Goal: Information Seeking & Learning: Learn about a topic

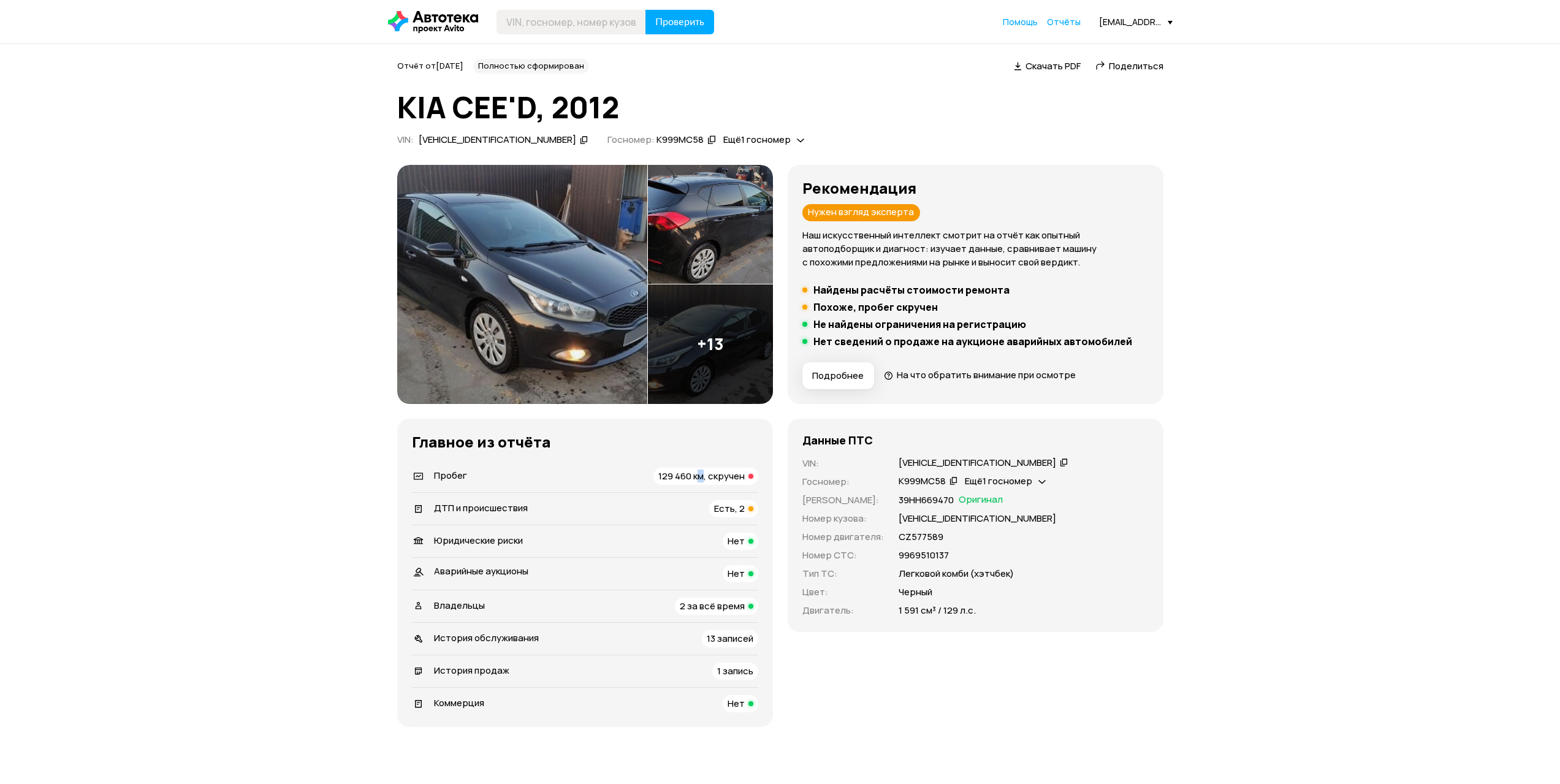
click at [701, 479] on span "129 460 км, скручен" at bounding box center [701, 475] width 86 height 13
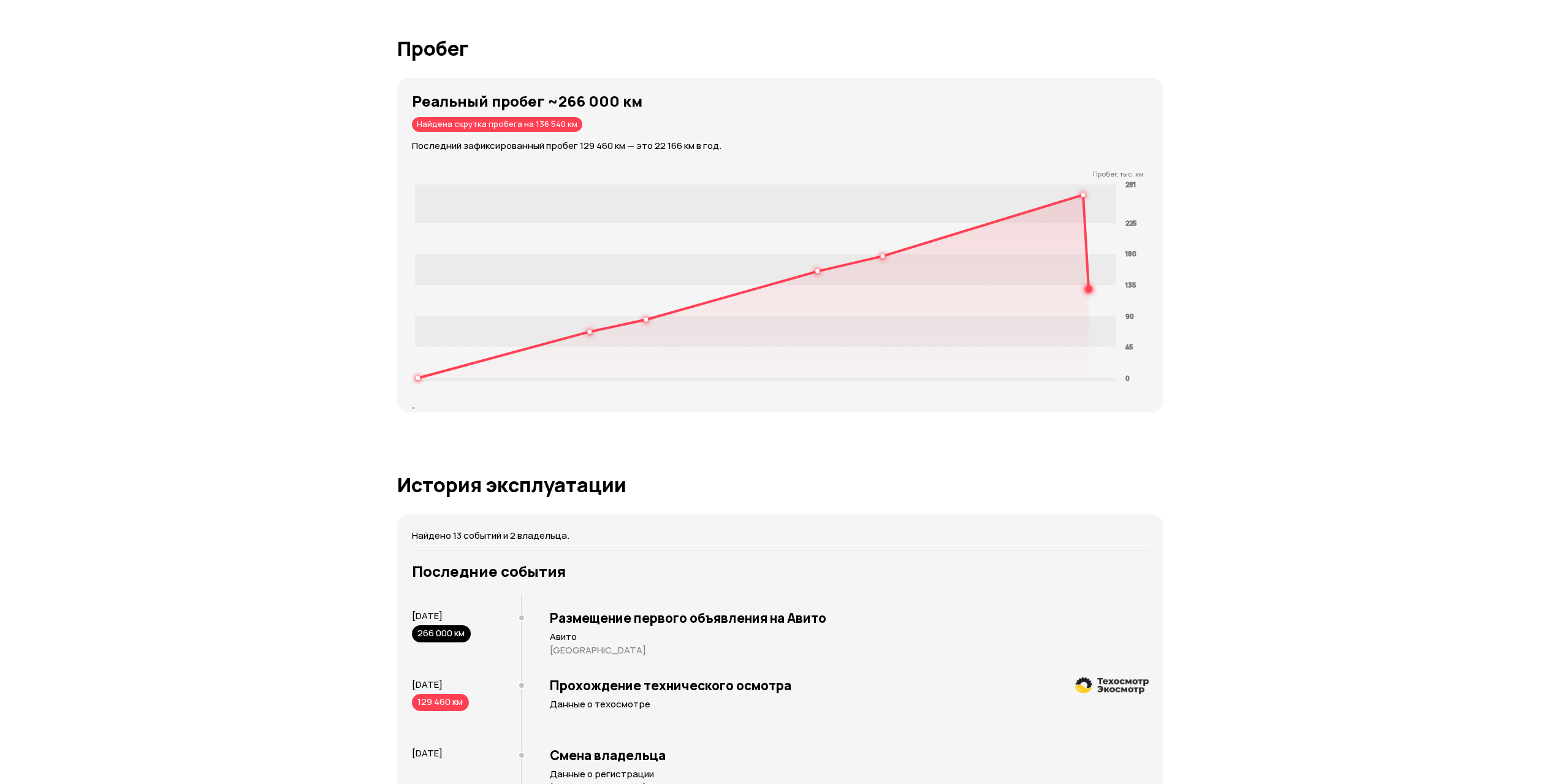
scroll to position [1905, 0]
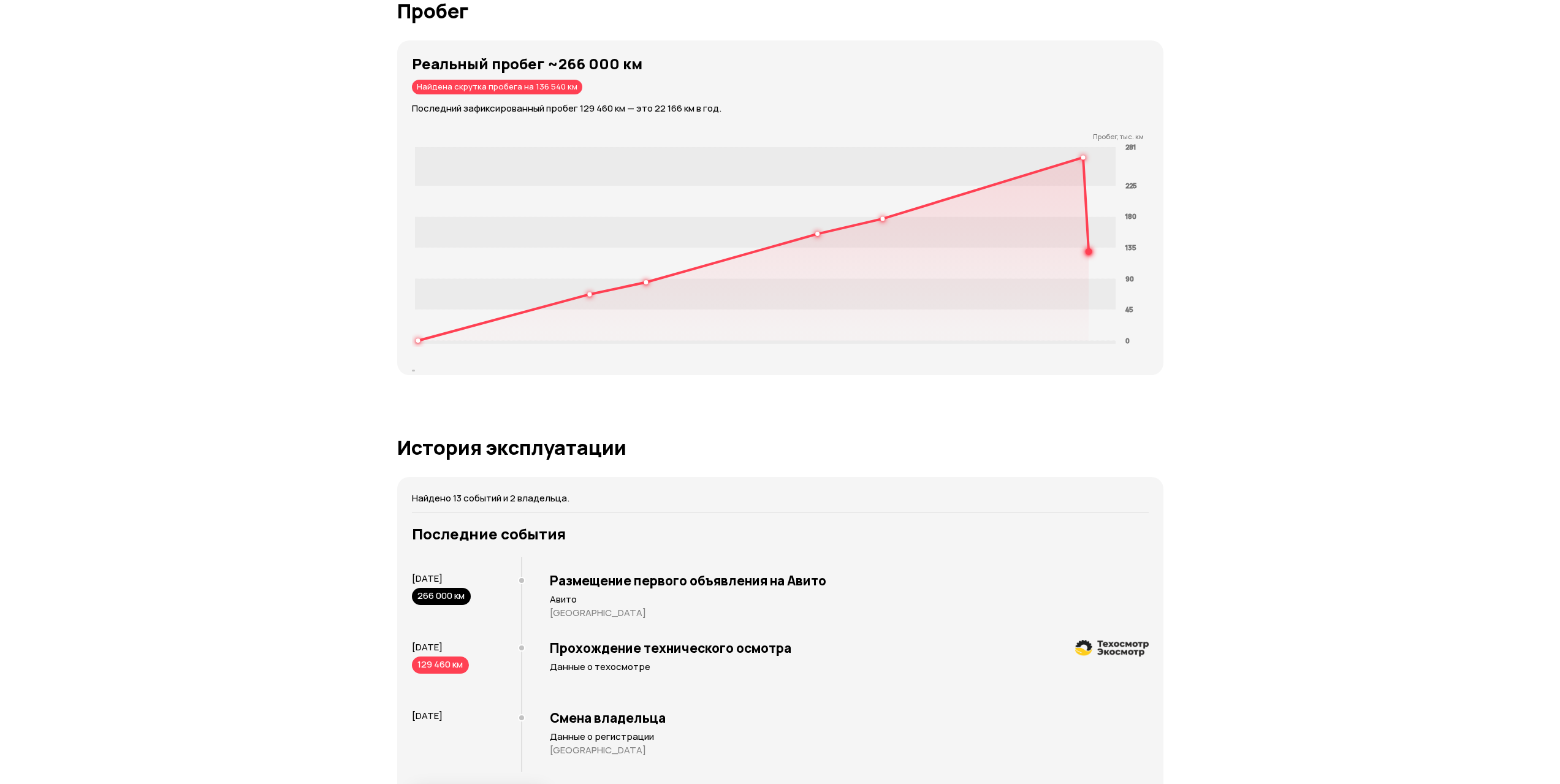
click at [1336, 212] on div "Отчёт от 9 октября 2025 года Полностью сформирован   Скачать PDF   Поделиться K…" at bounding box center [780, 612] width 1560 height 4945
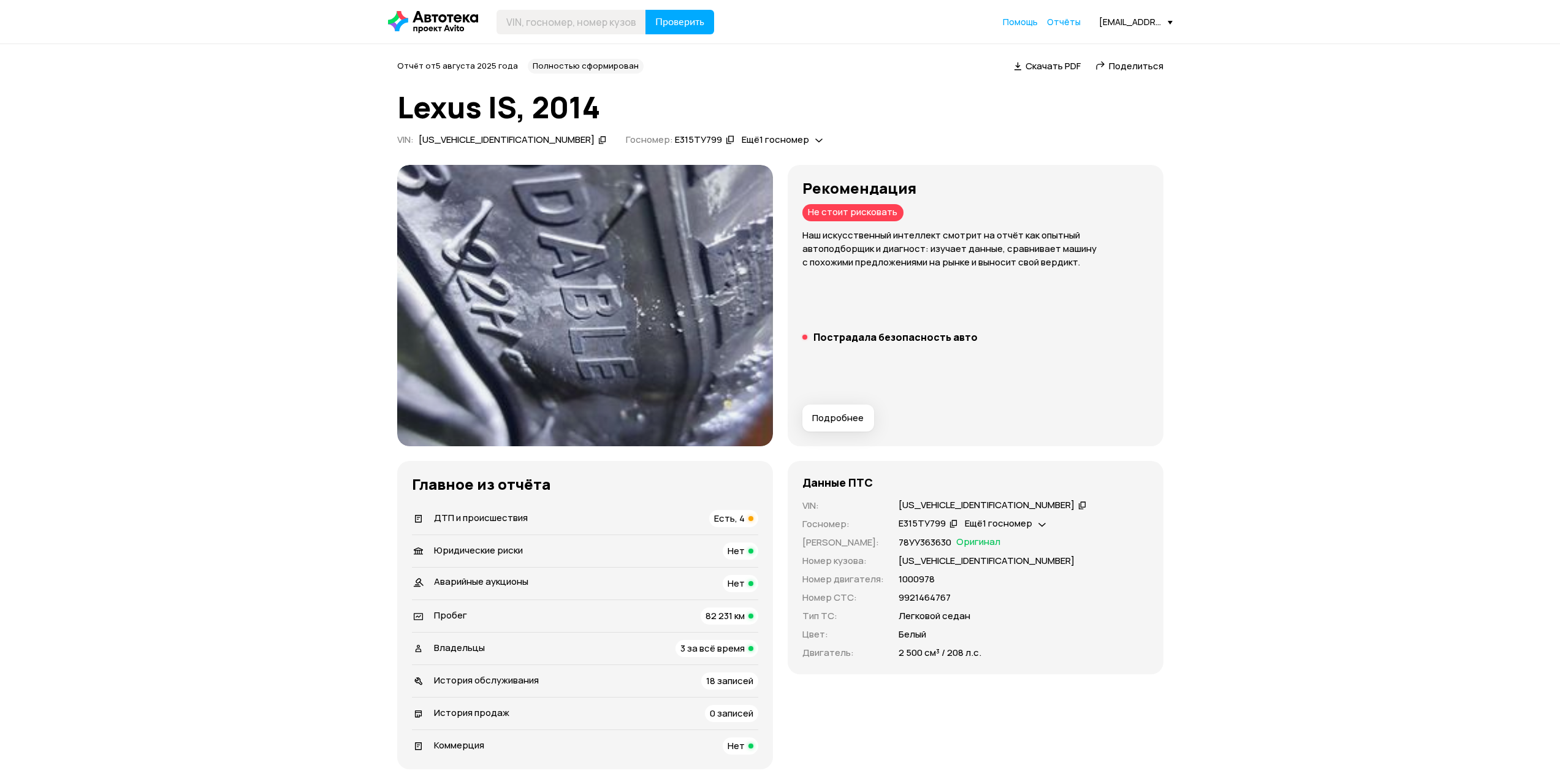
scroll to position [184, 0]
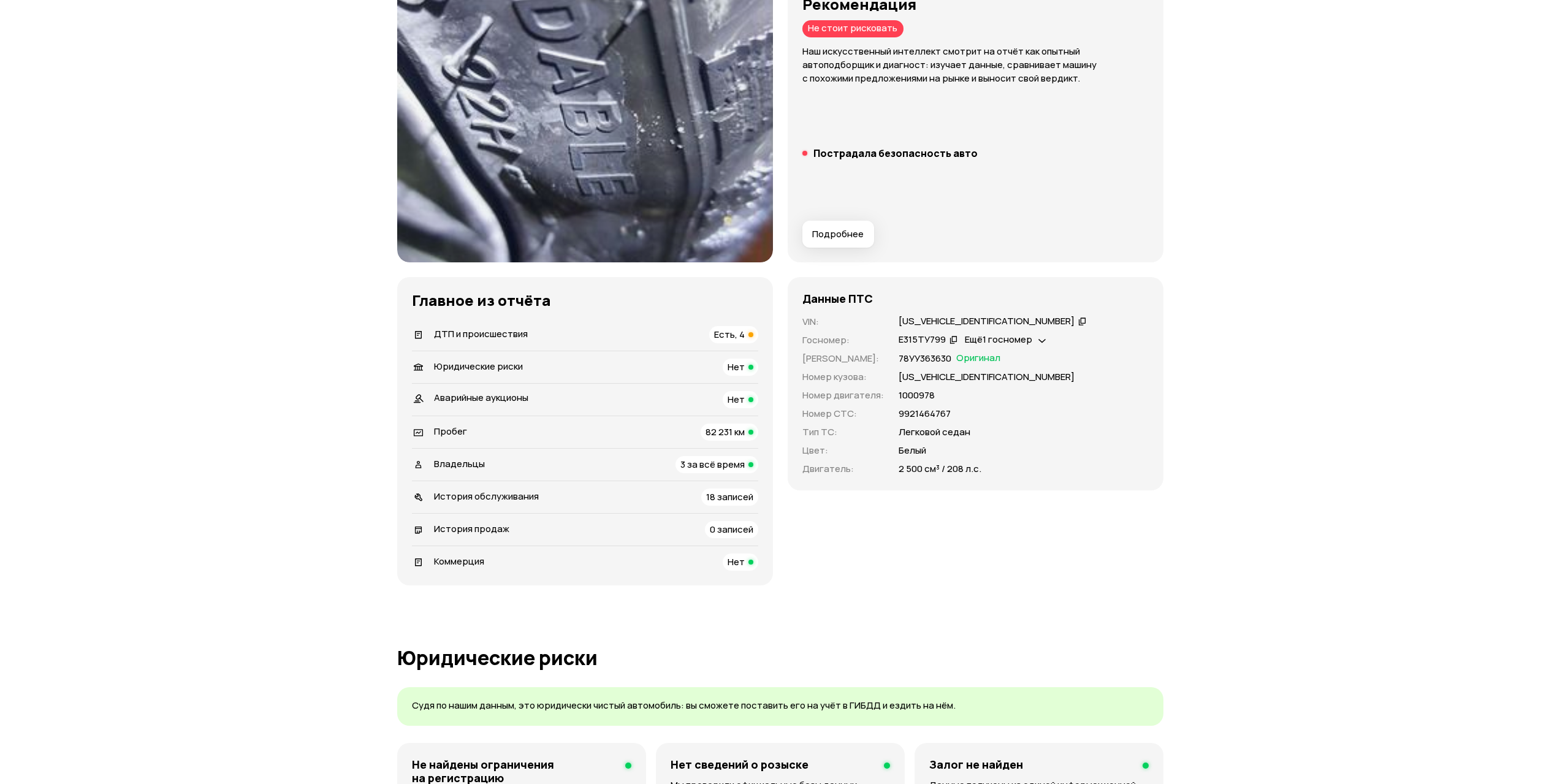
click at [707, 338] on div "ДТП и происшествия Есть, 4" at bounding box center [585, 334] width 346 height 17
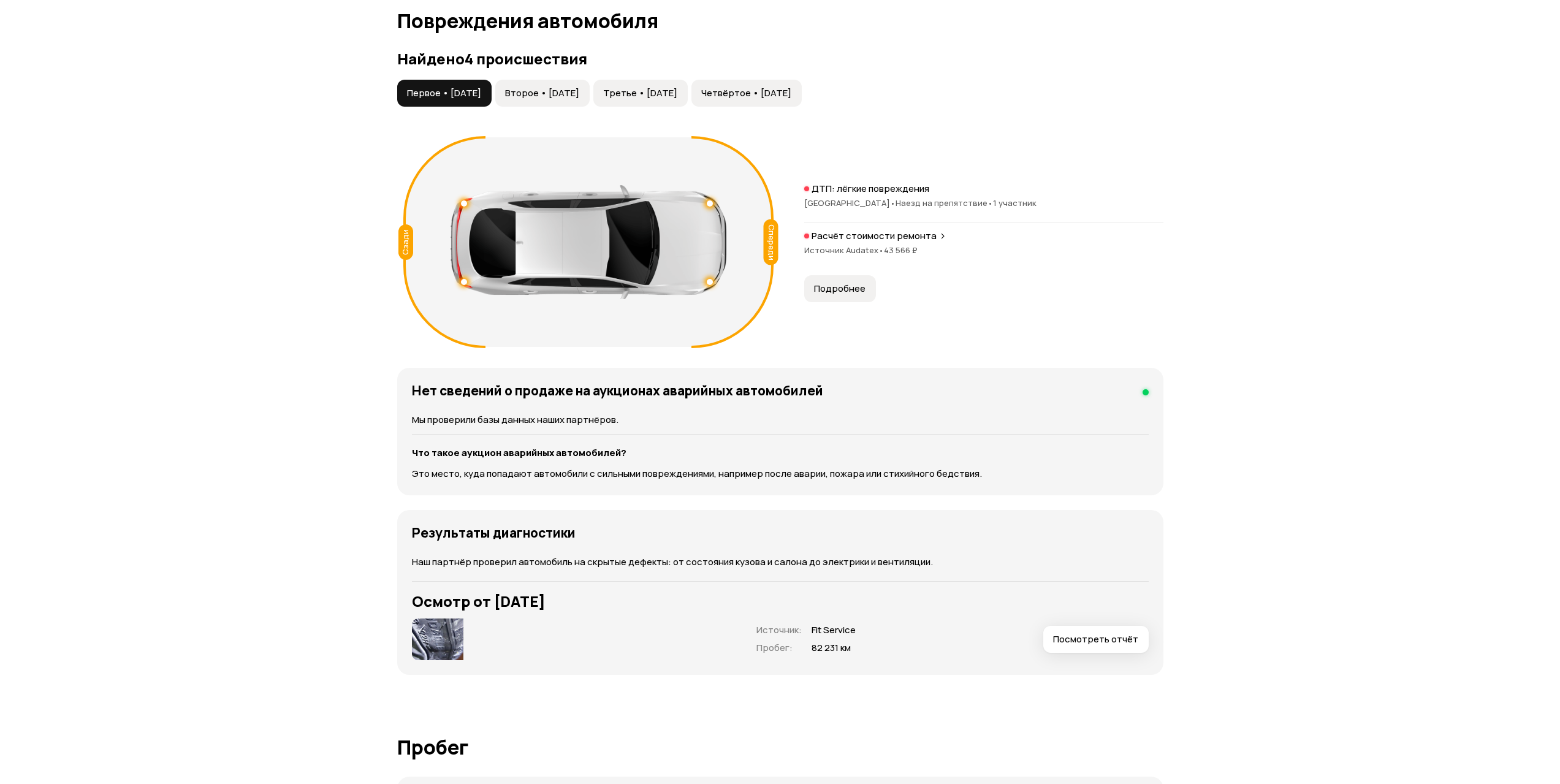
scroll to position [1312, 0]
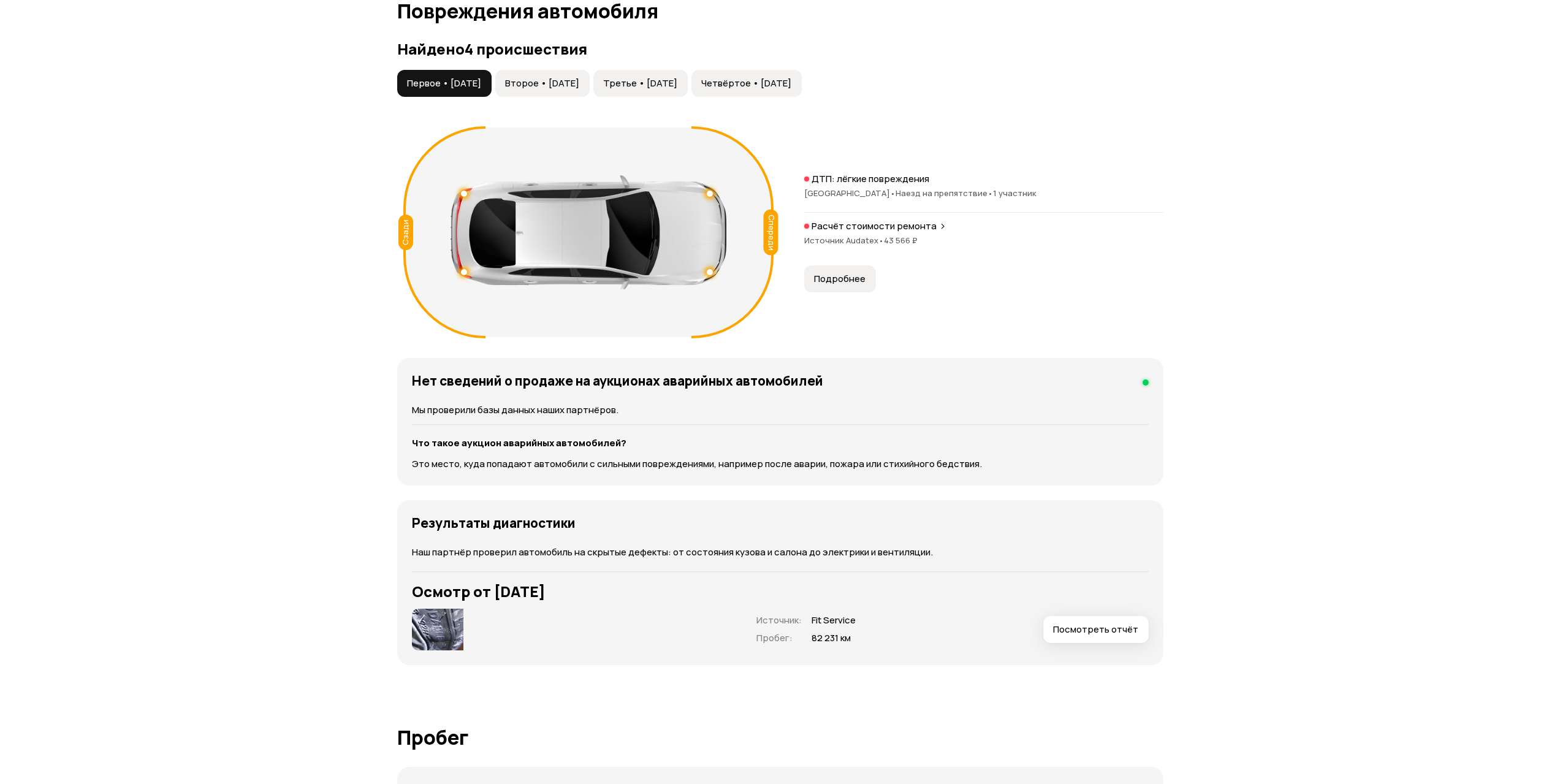
click at [791, 79] on span "Четвёртое • 10 окт 2020" at bounding box center [746, 83] width 90 height 13
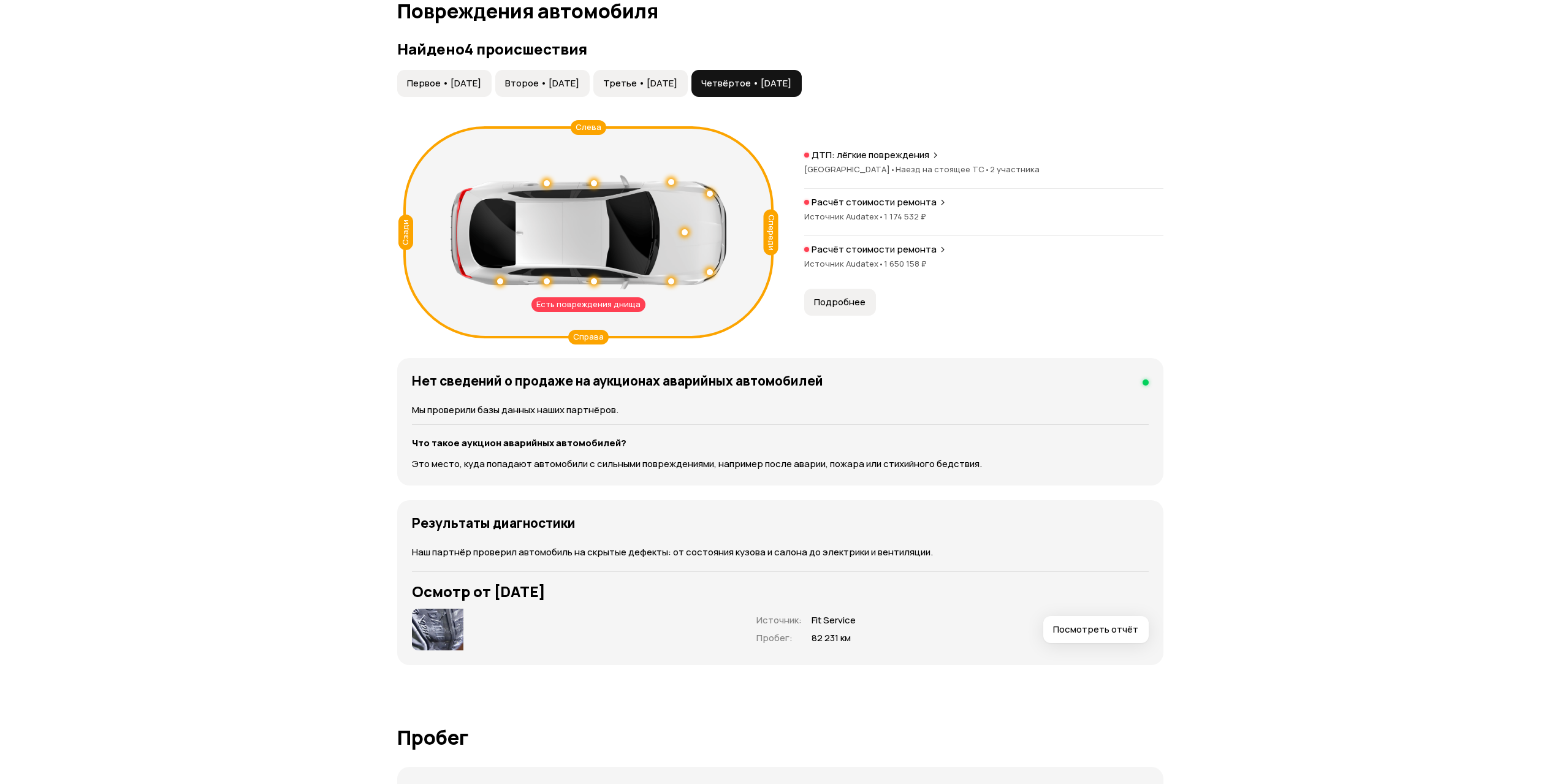
click at [677, 89] on span "Третье • 29 янв 2018" at bounding box center [641, 83] width 74 height 13
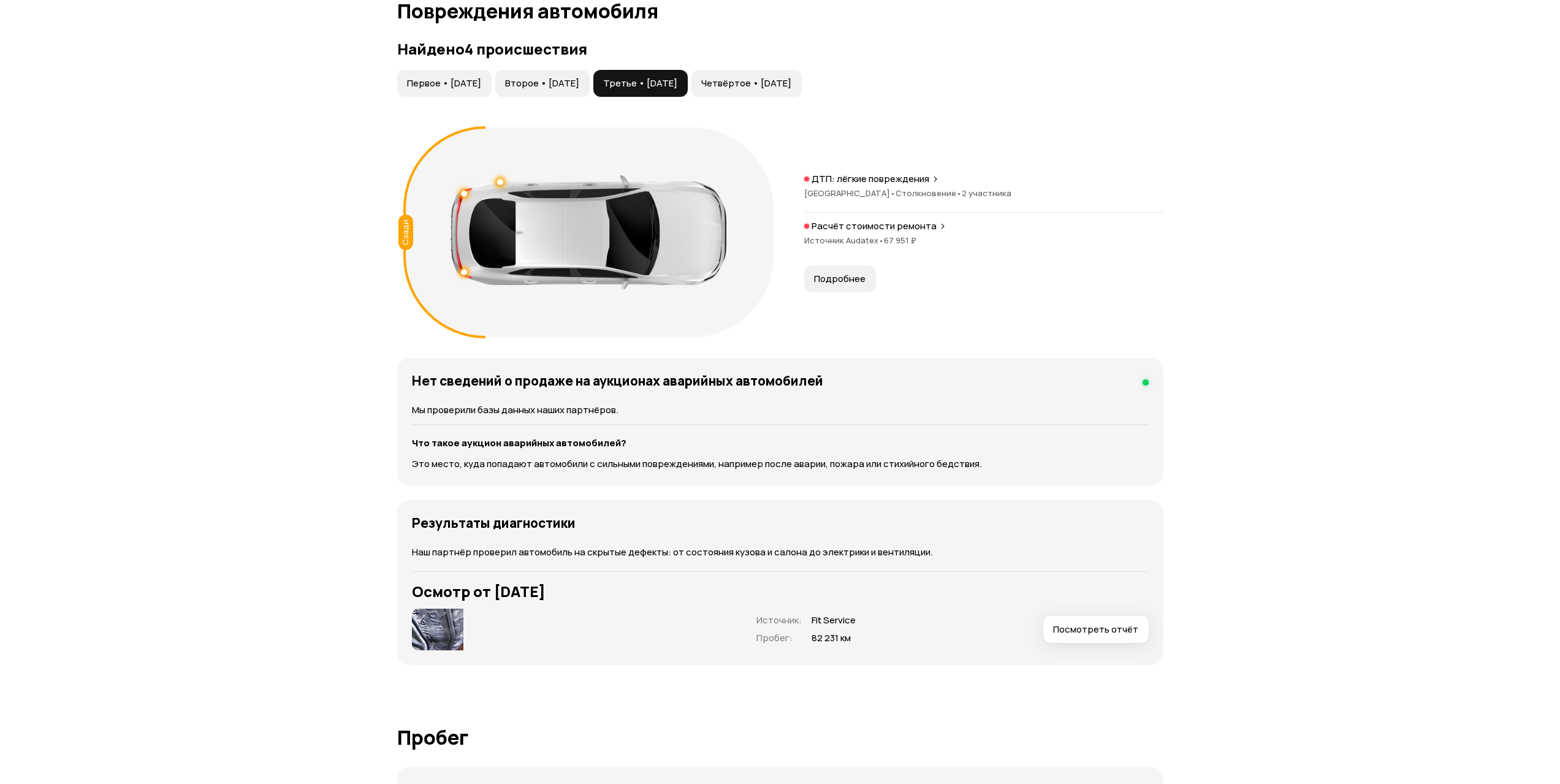
click at [579, 86] on span "Второе • 18 авг 2016" at bounding box center [542, 83] width 74 height 13
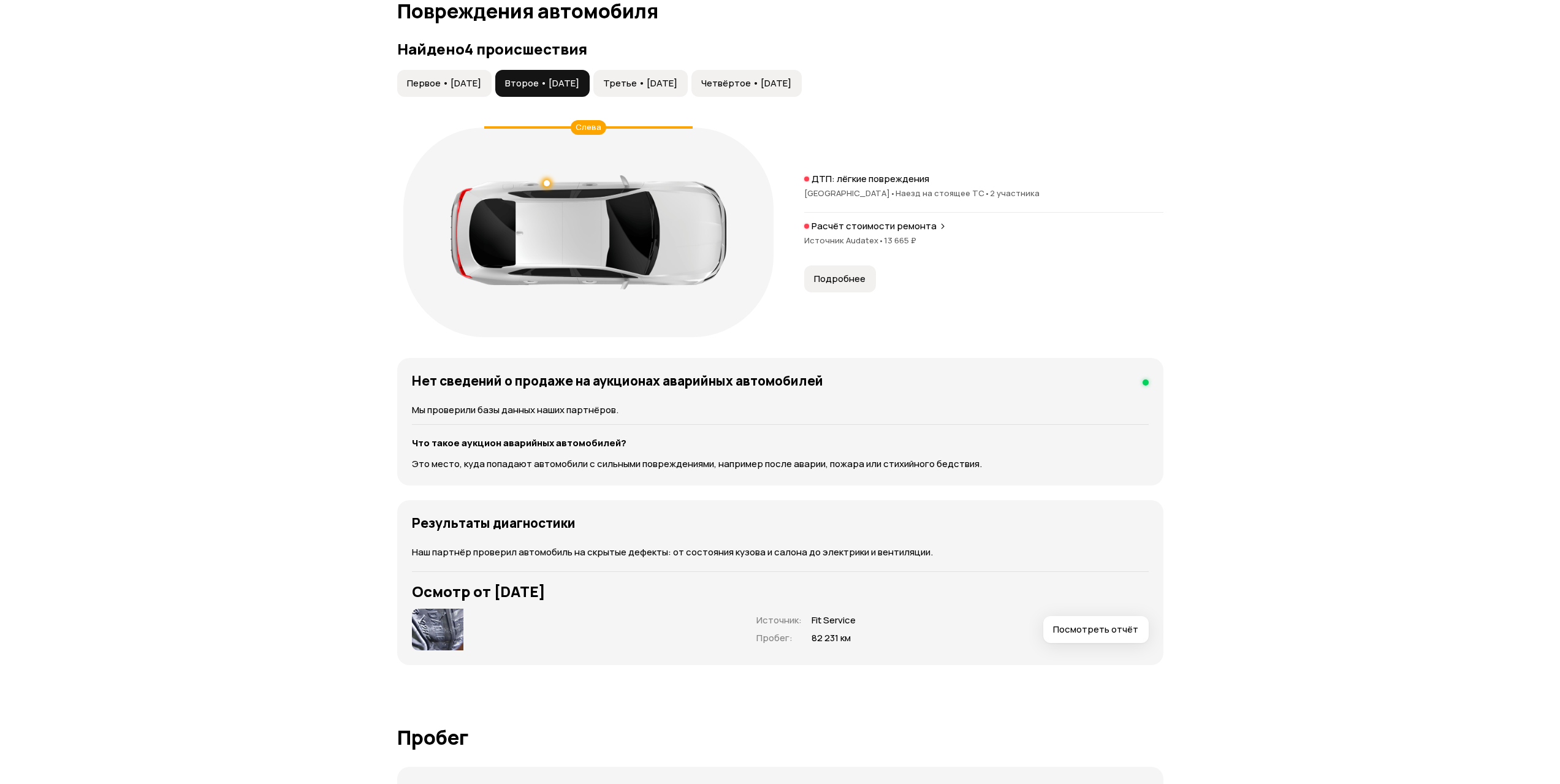
click at [474, 82] on span "Первое • 27 окт 2015" at bounding box center [444, 83] width 74 height 13
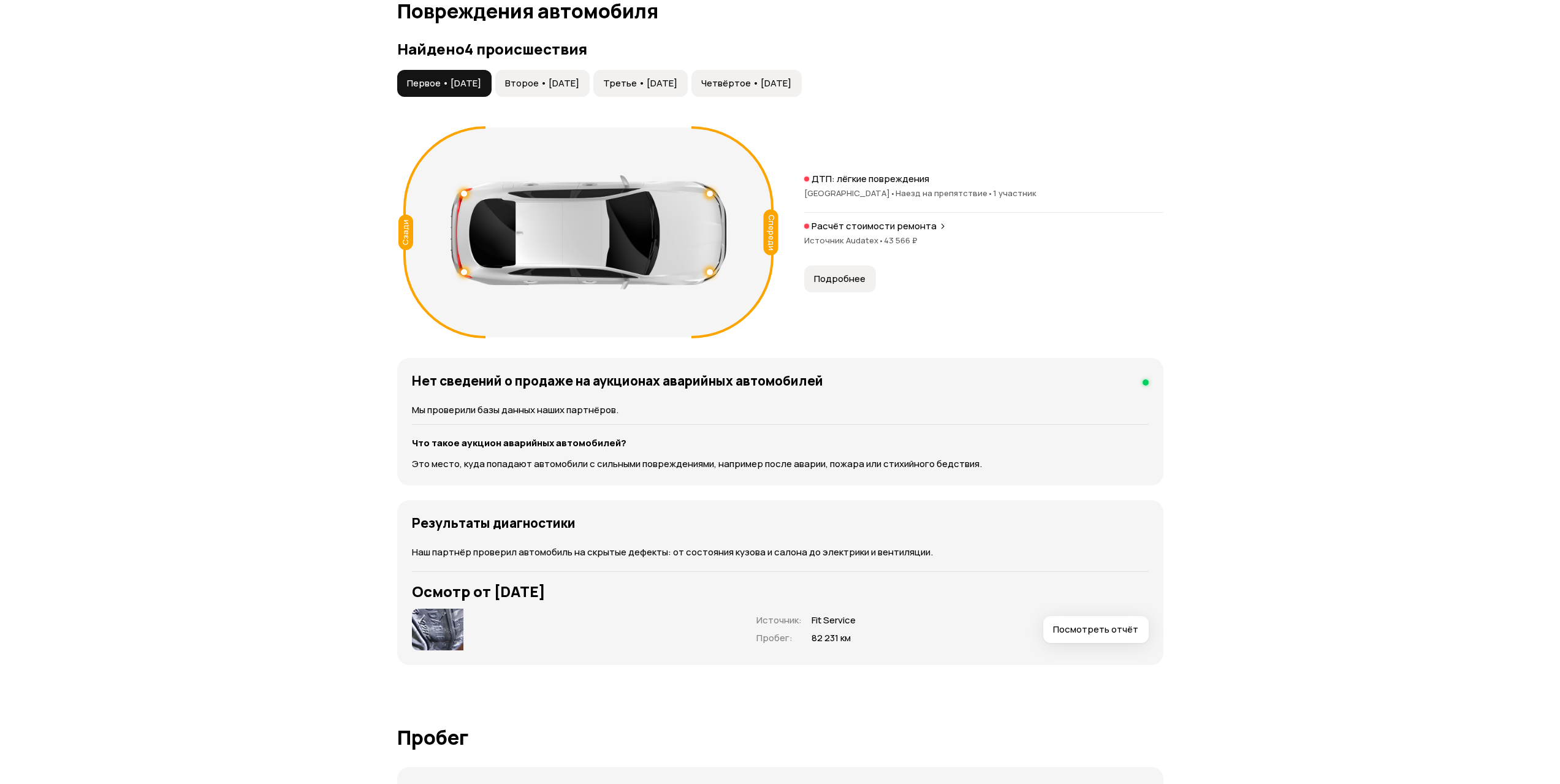
click at [791, 77] on span "Четвёртое • 10 окт 2020" at bounding box center [746, 83] width 90 height 13
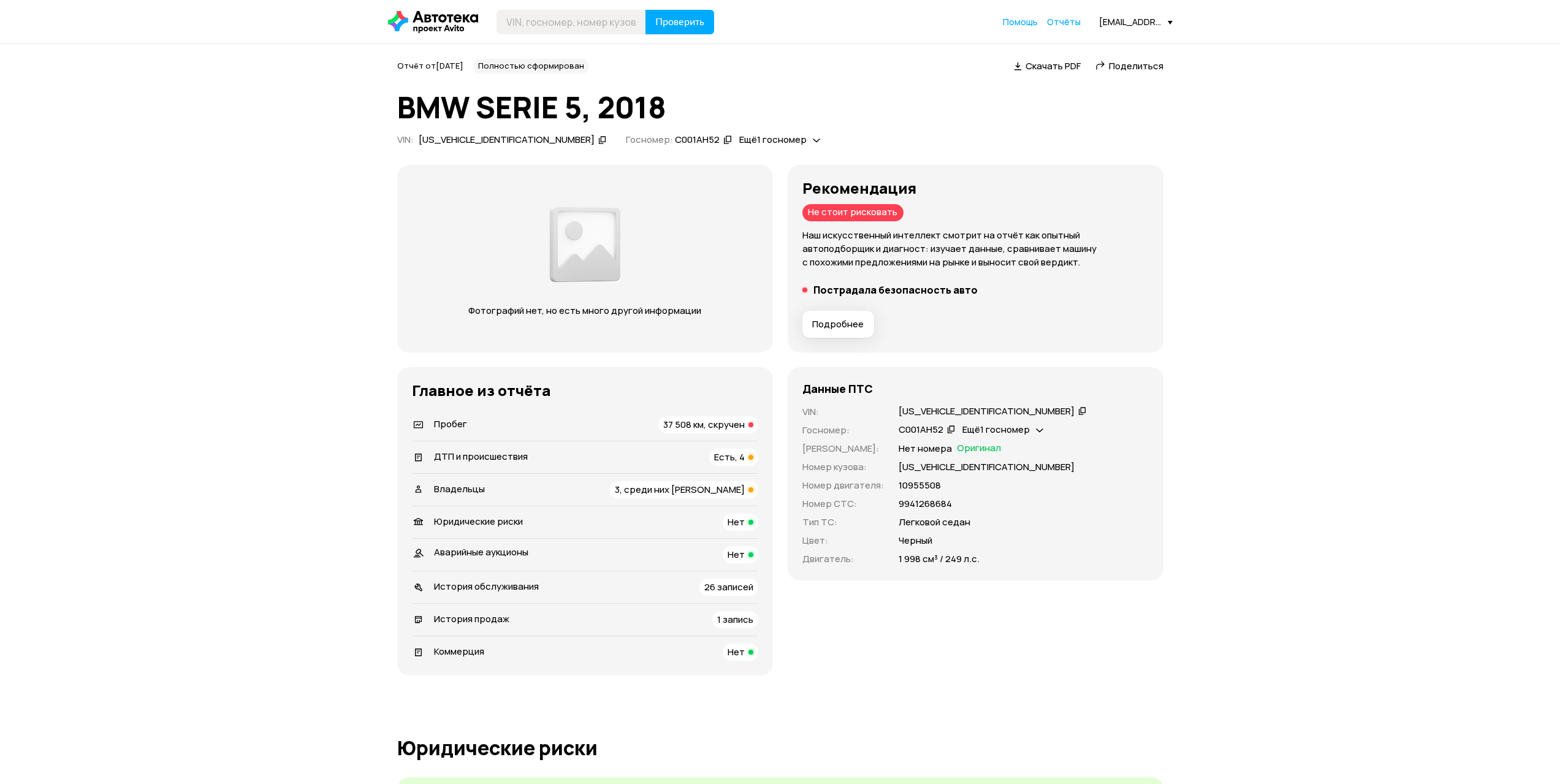
click at [463, 418] on span "Пробег" at bounding box center [450, 424] width 33 height 13
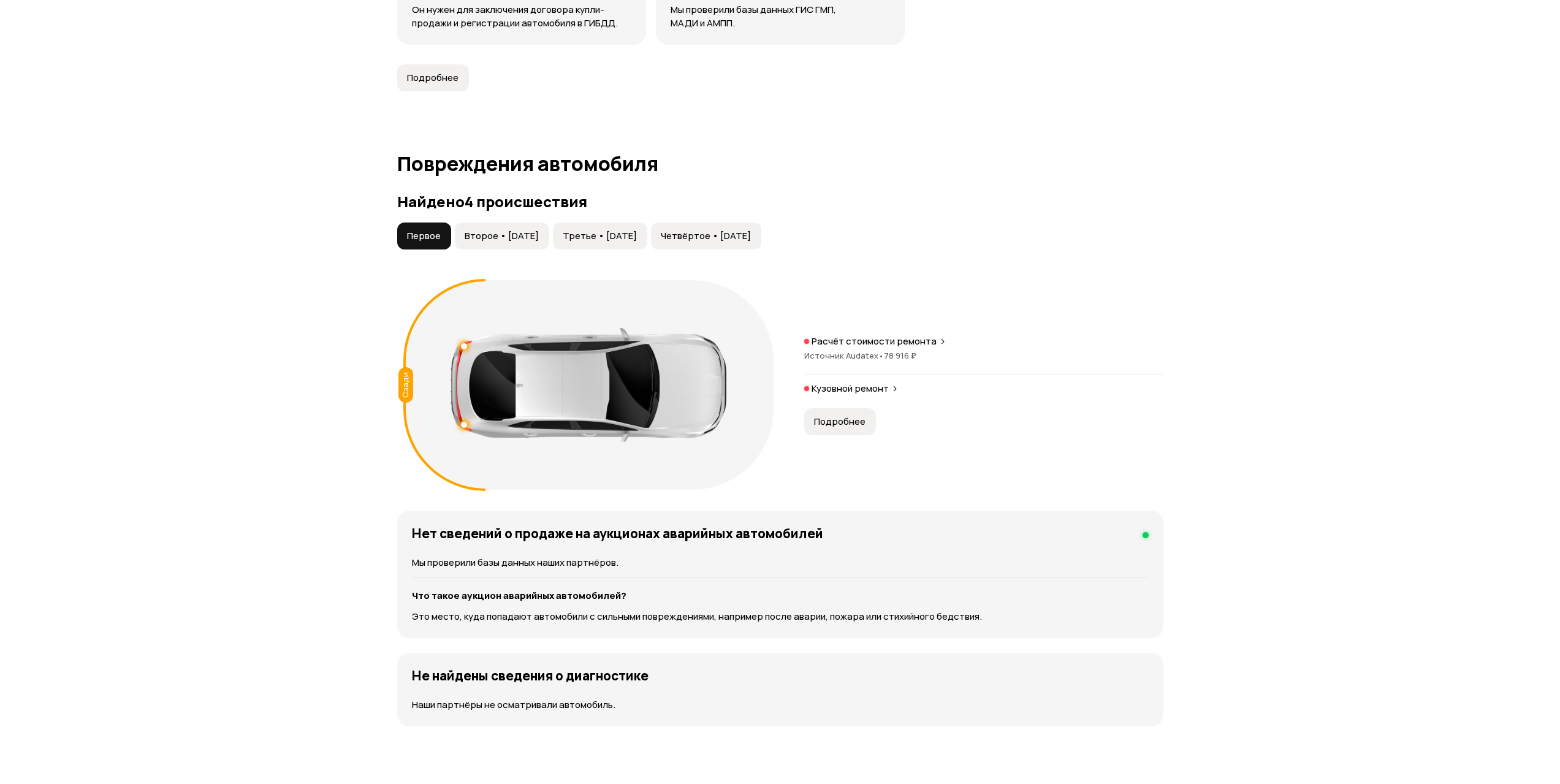
scroll to position [976, 0]
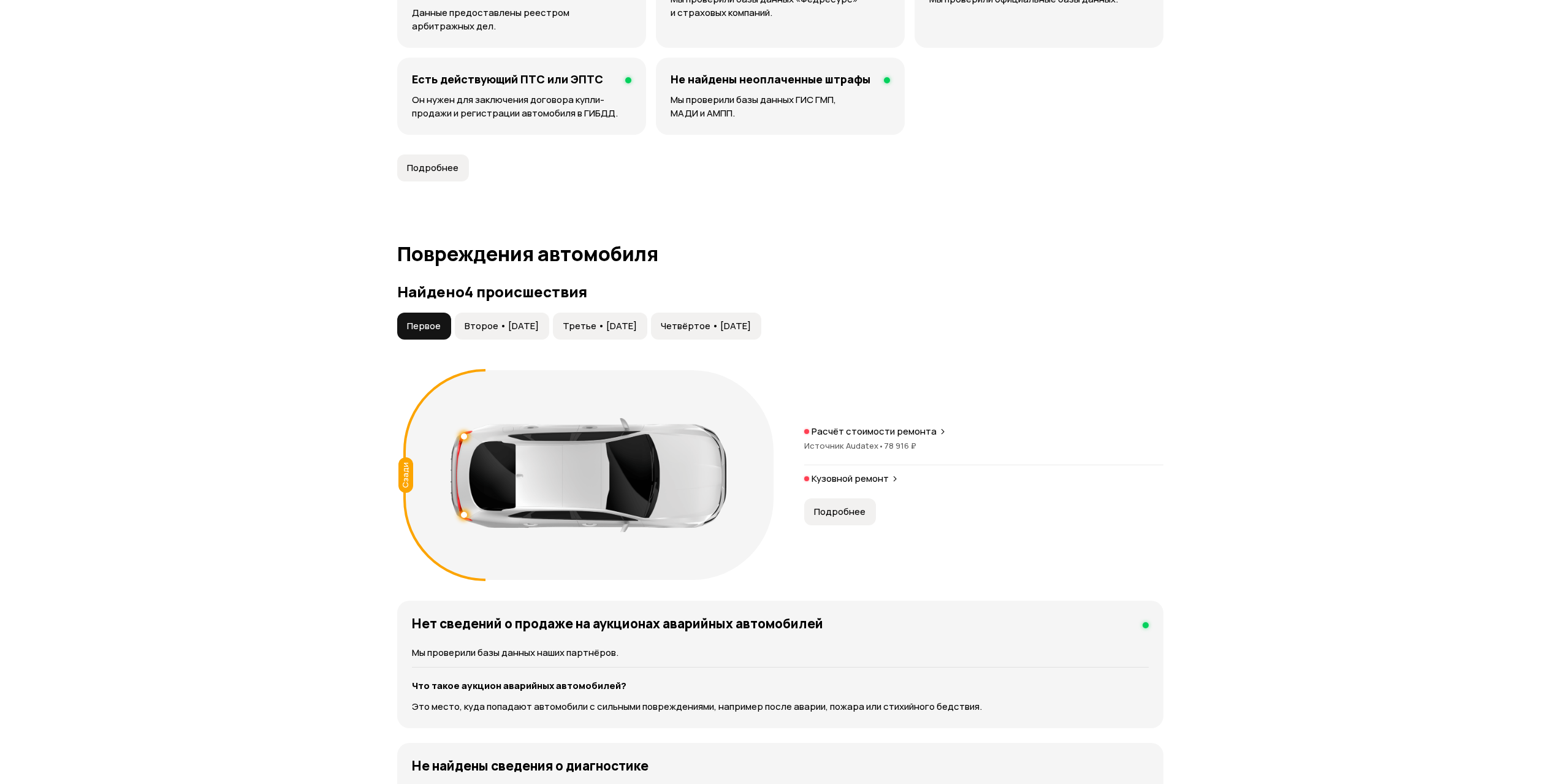
click at [517, 330] on span "Второе • 26 сен 2022" at bounding box center [501, 326] width 74 height 13
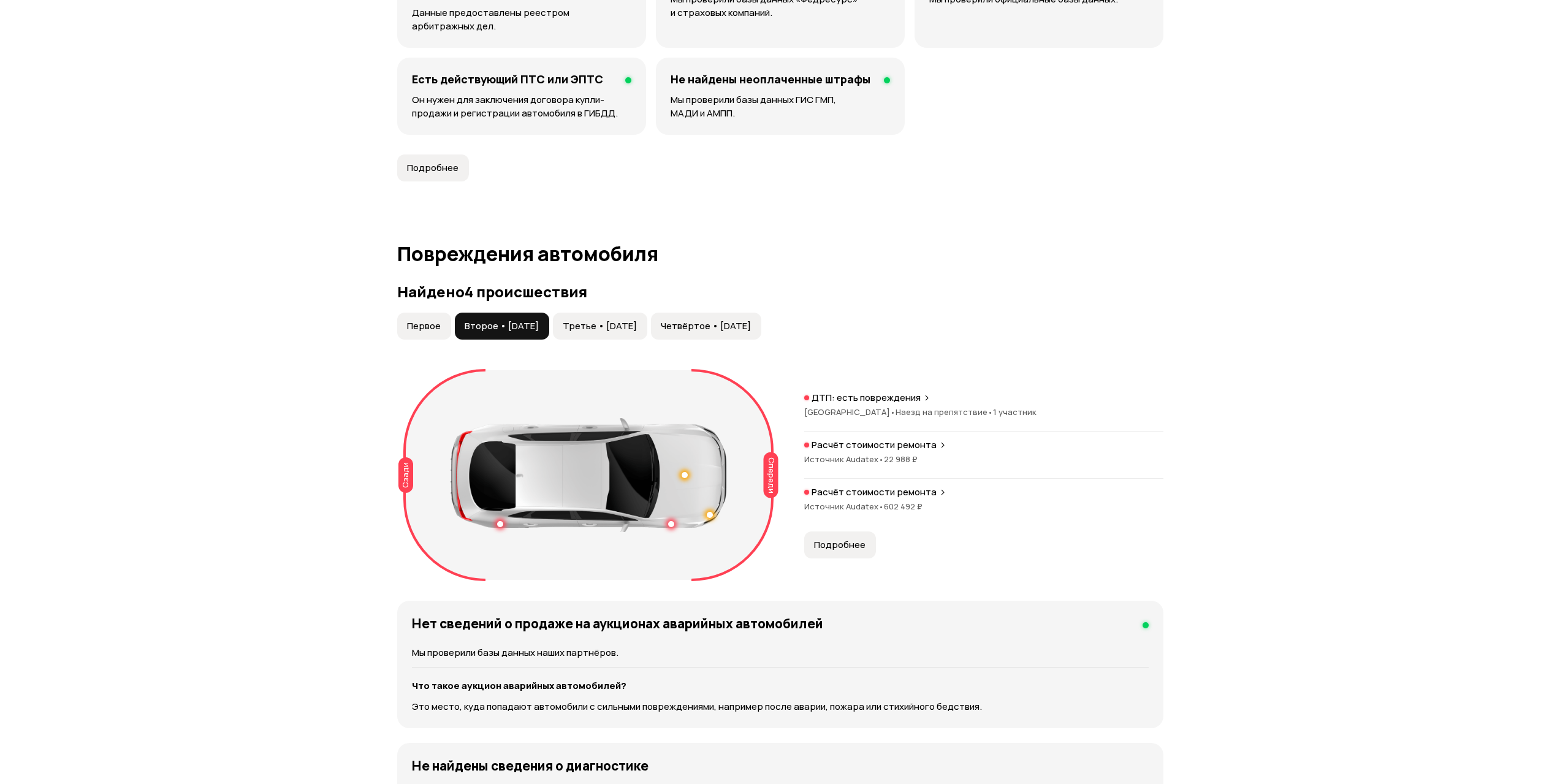
click at [852, 507] on span "Источник Audatex •" at bounding box center [844, 506] width 79 height 11
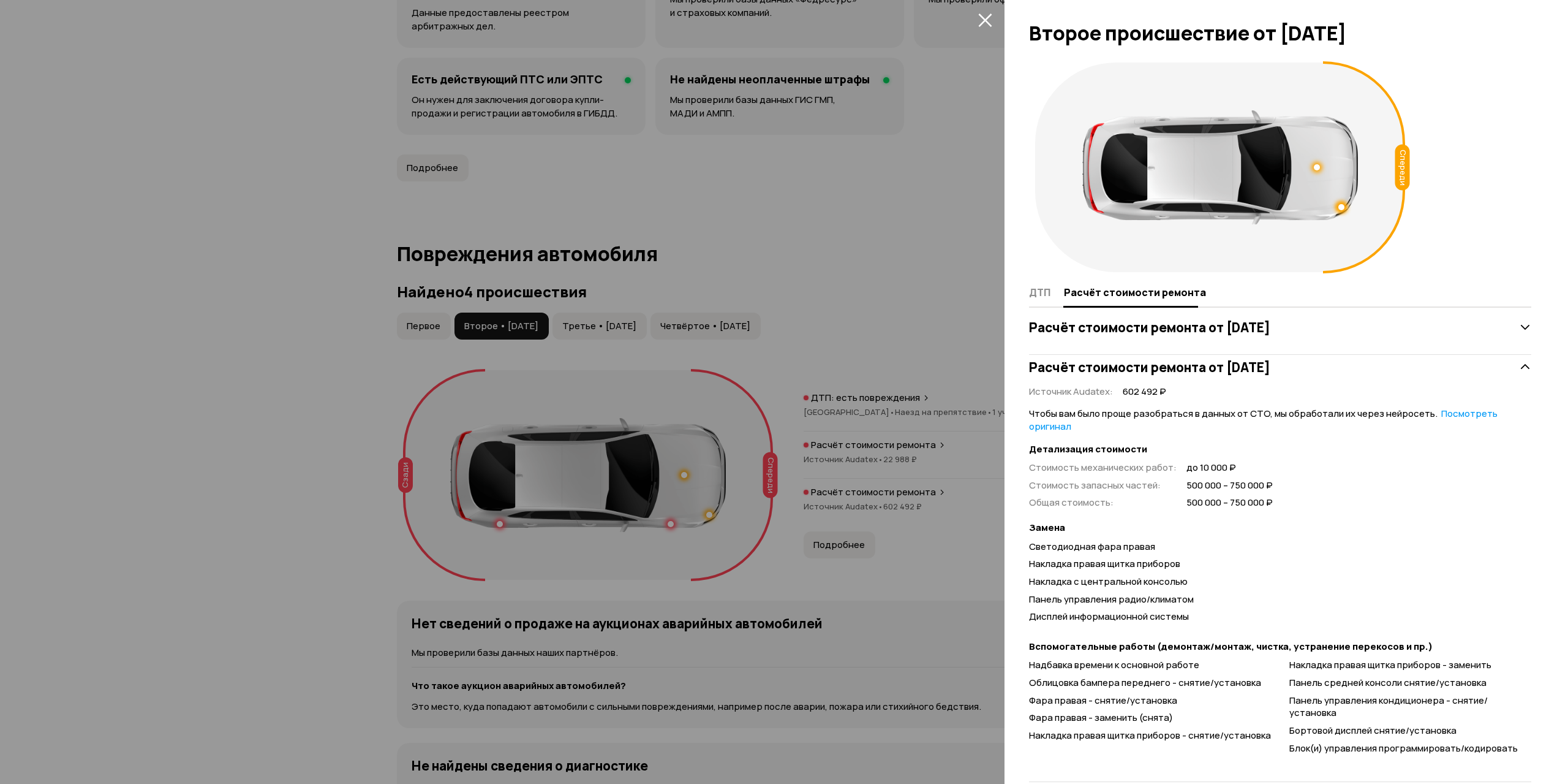
click at [703, 360] on div at bounding box center [784, 392] width 1568 height 784
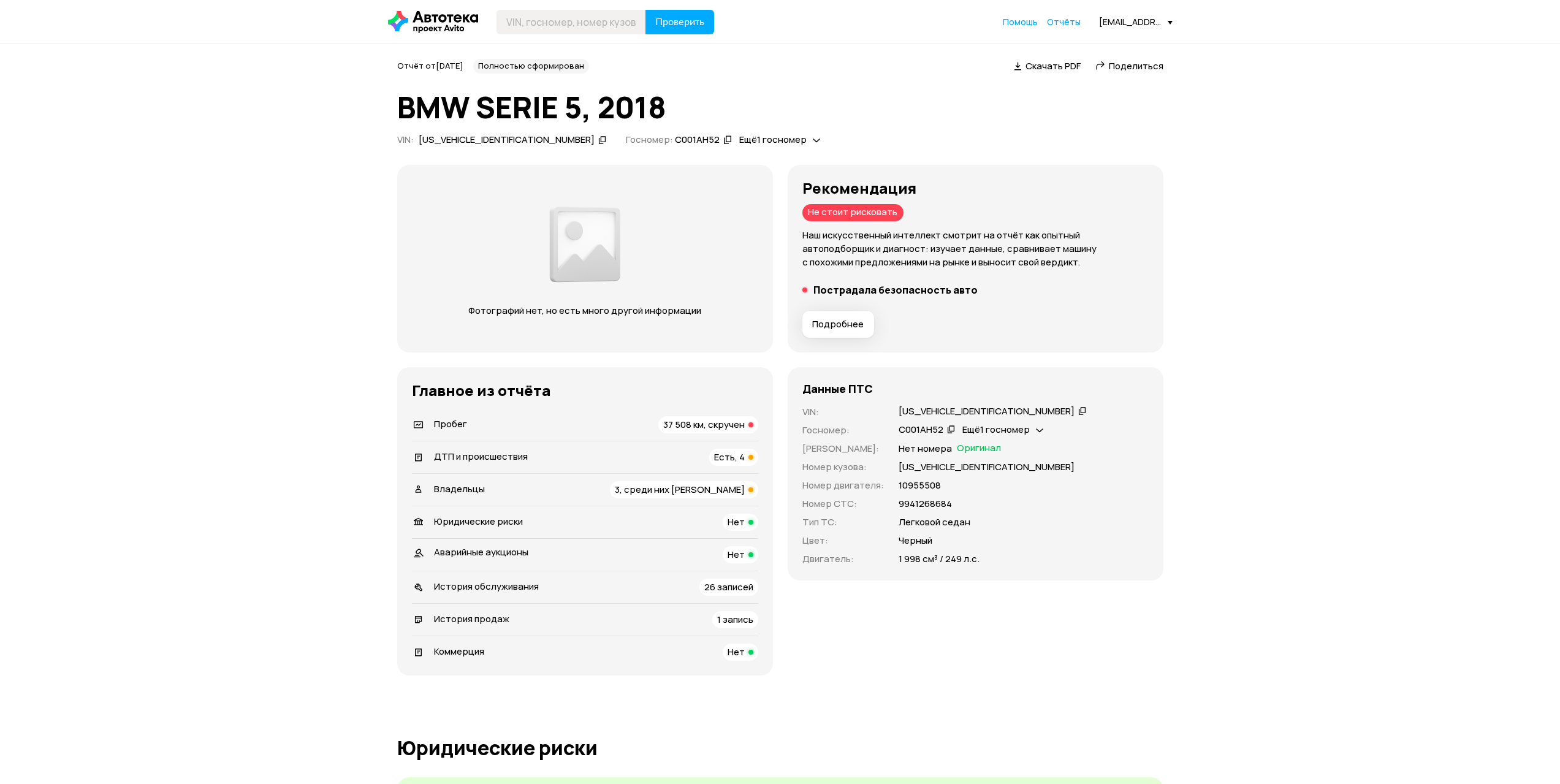
click at [708, 430] on span "37 508 км, скручен" at bounding box center [704, 424] width 82 height 13
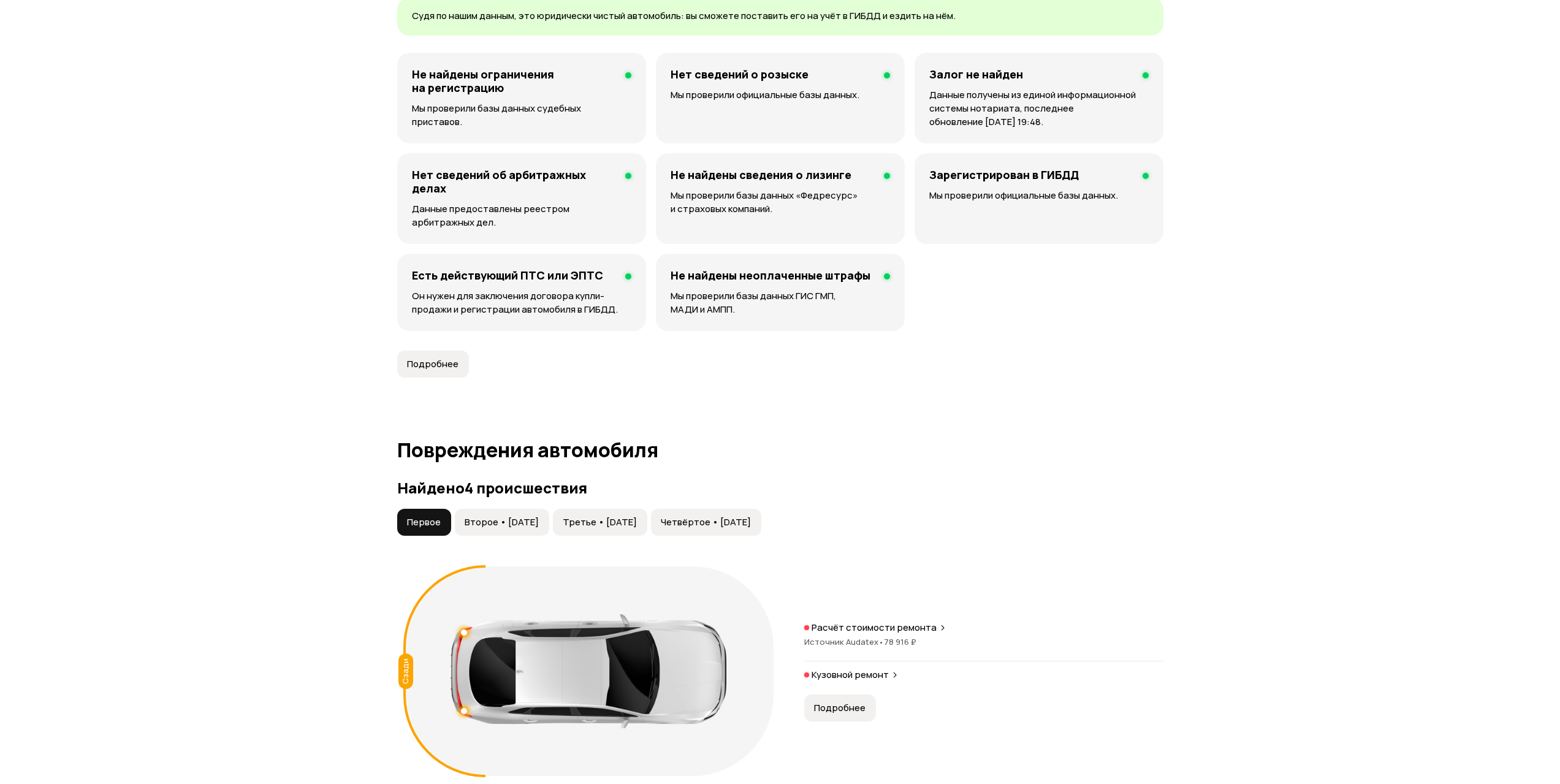
scroll to position [823, 0]
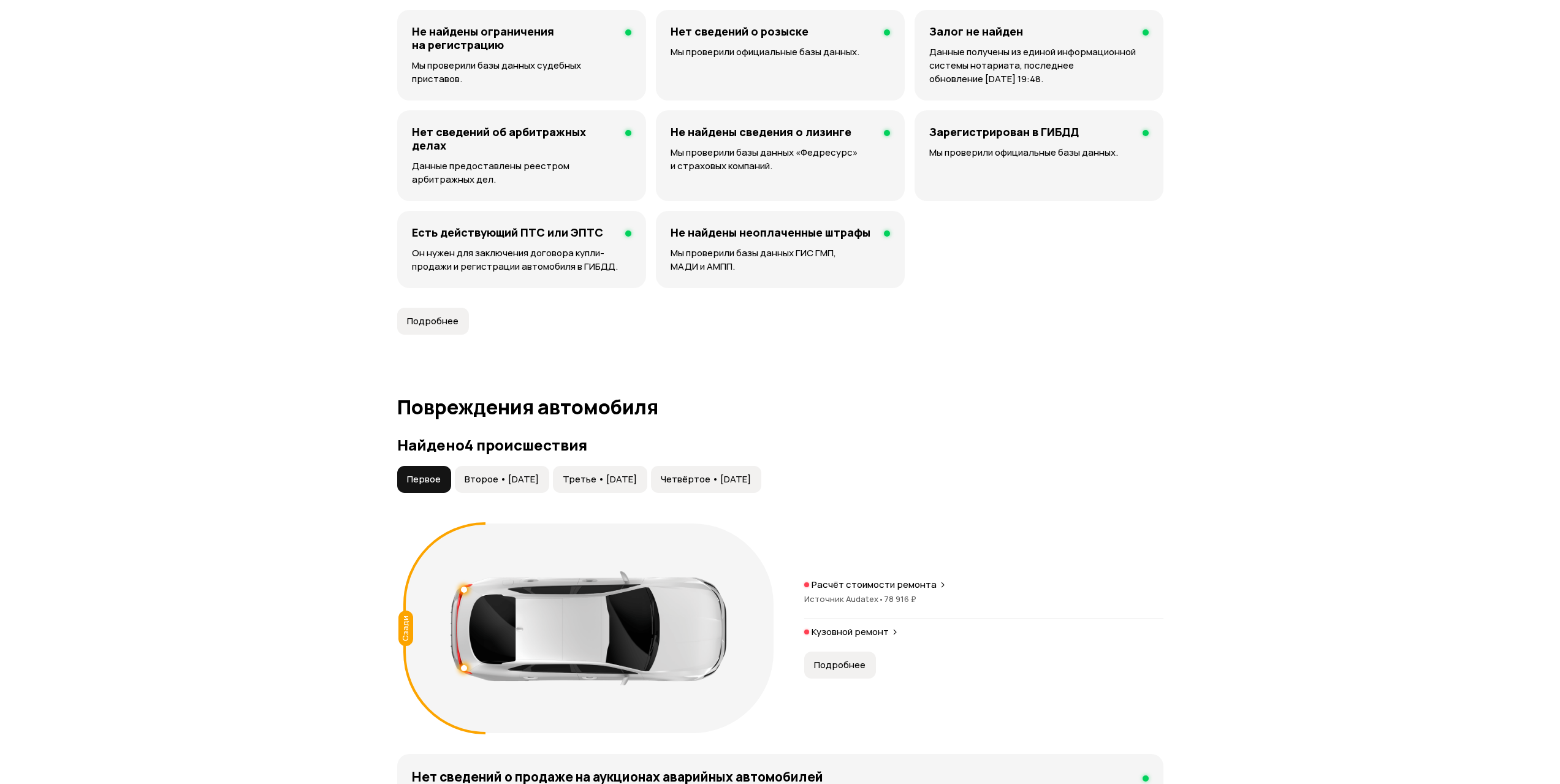
click at [772, 466] on div "Найдено 4 происшествия Первое Второе • 26 сен 2022 Третье • 17 май 2023 Четвёрт…" at bounding box center [781, 587] width 766 height 303
click at [761, 473] on button "Четвёртое • 11 апр 2025" at bounding box center [706, 479] width 111 height 27
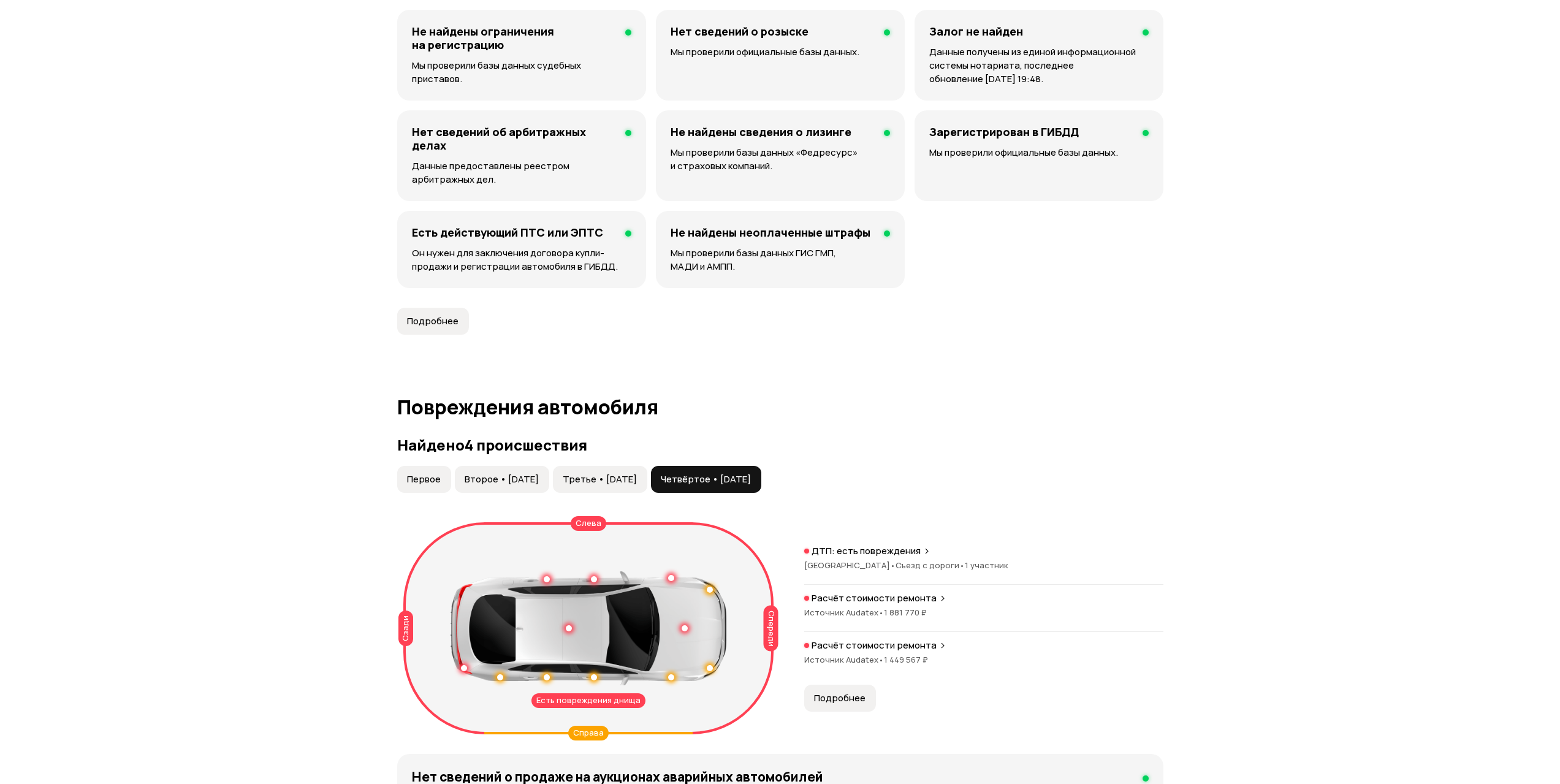
click at [917, 617] on span "1 881 770 ₽" at bounding box center [905, 612] width 43 height 11
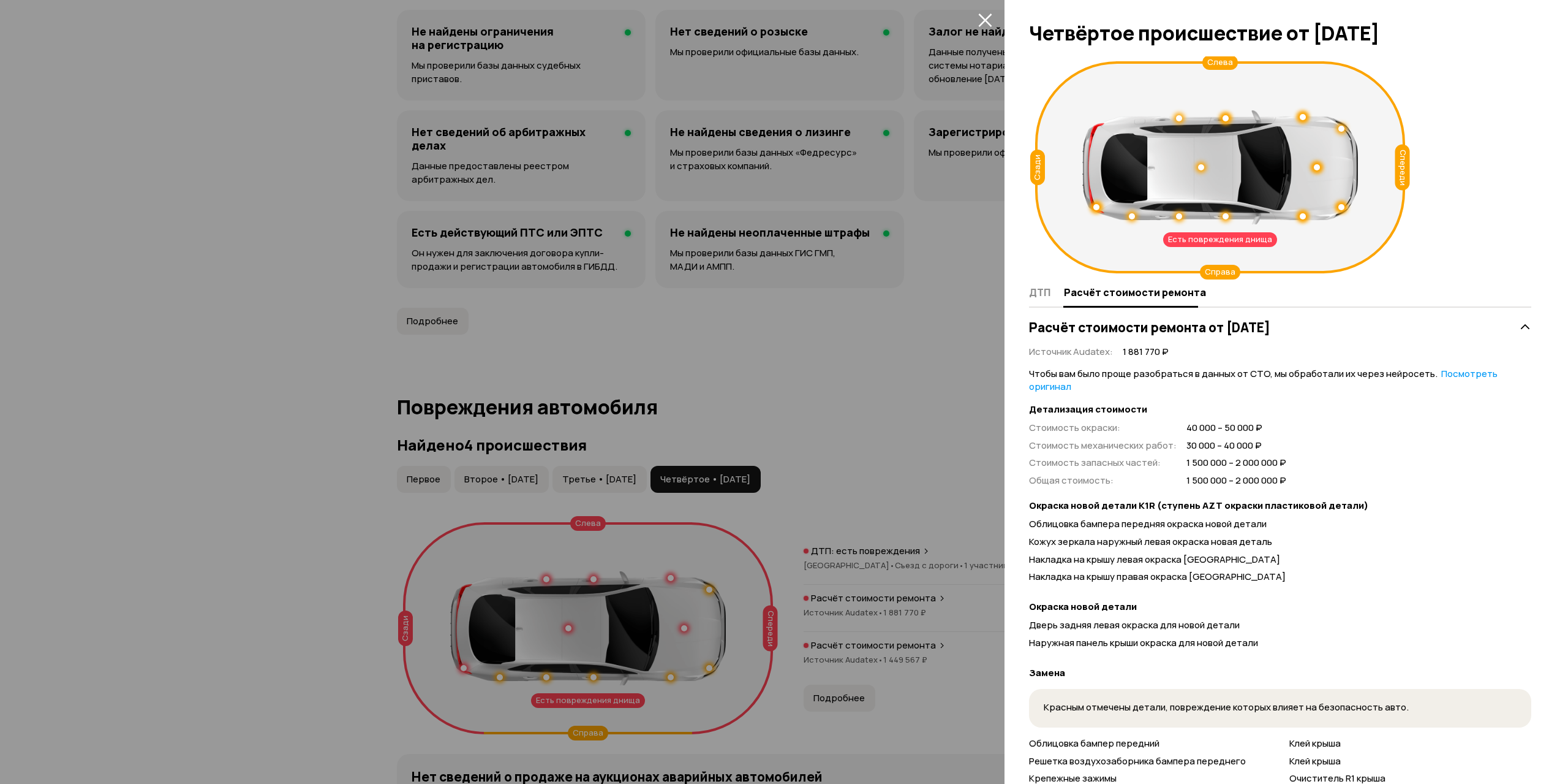
click at [916, 609] on div at bounding box center [784, 392] width 1568 height 784
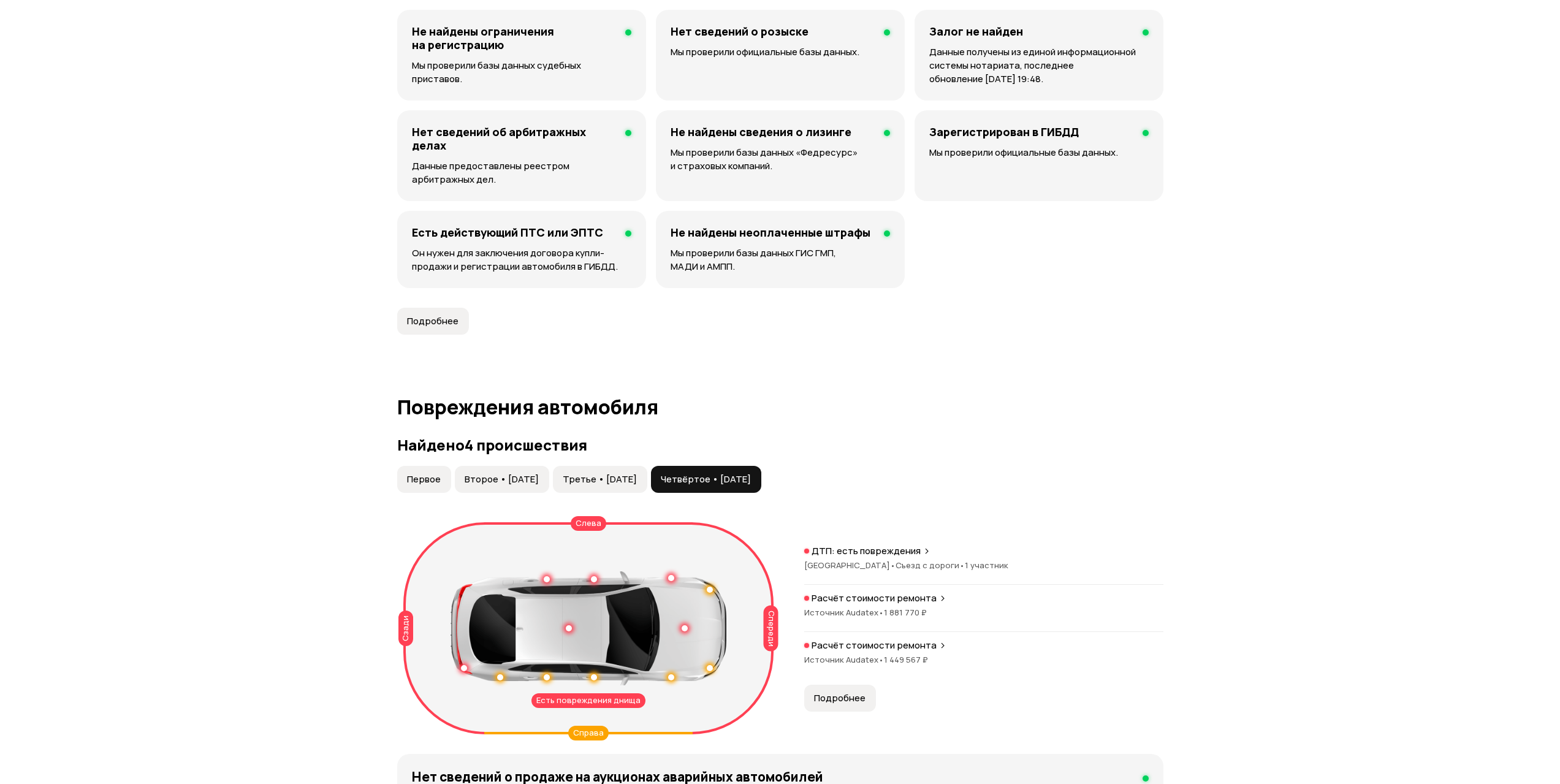
click at [892, 655] on span "1 449 567 ₽" at bounding box center [906, 659] width 44 height 11
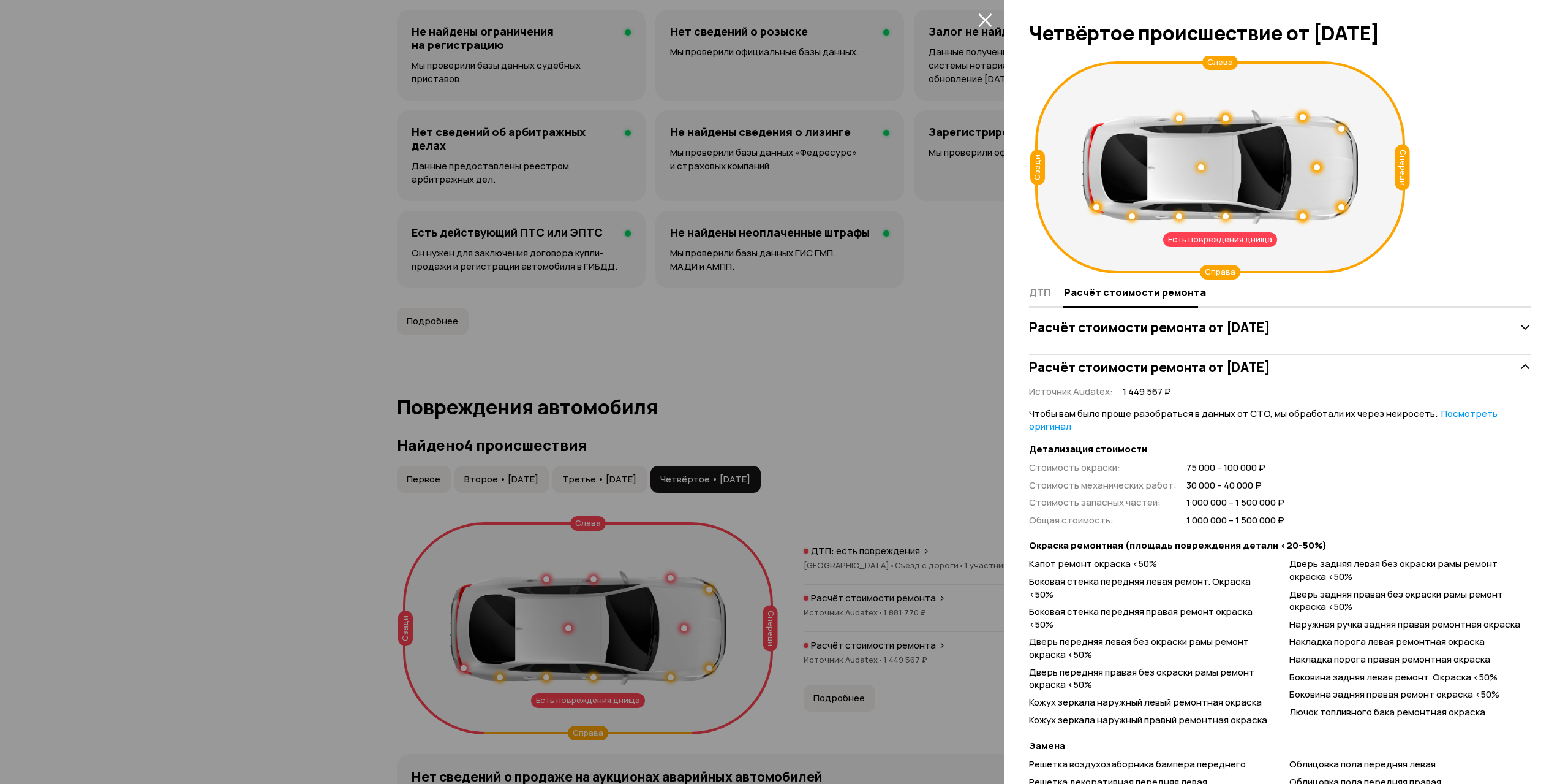
drag, startPoint x: 901, startPoint y: 662, endPoint x: 940, endPoint y: 627, distance: 52.4
click at [901, 661] on div at bounding box center [784, 392] width 1568 height 784
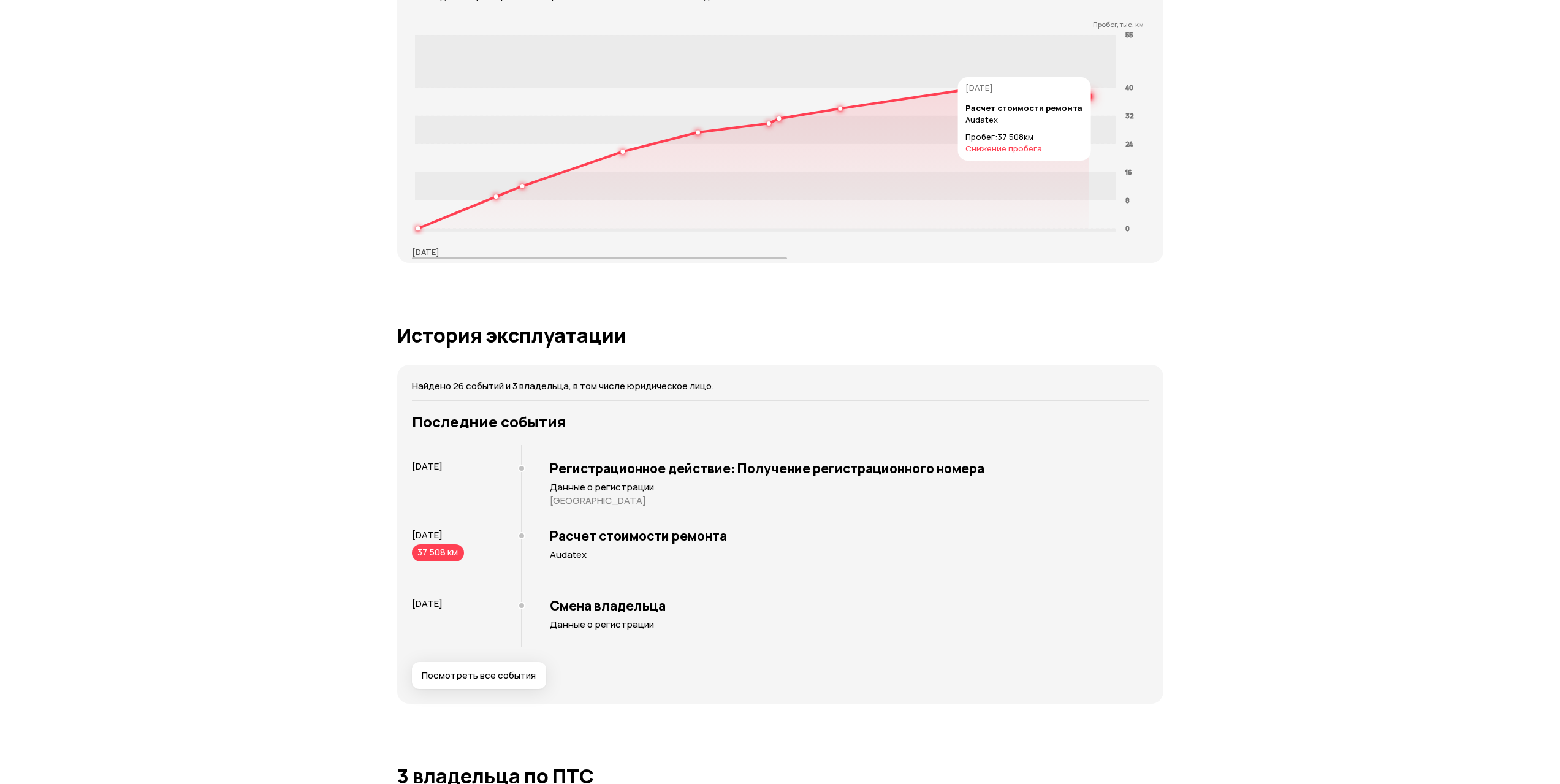
scroll to position [2048, 0]
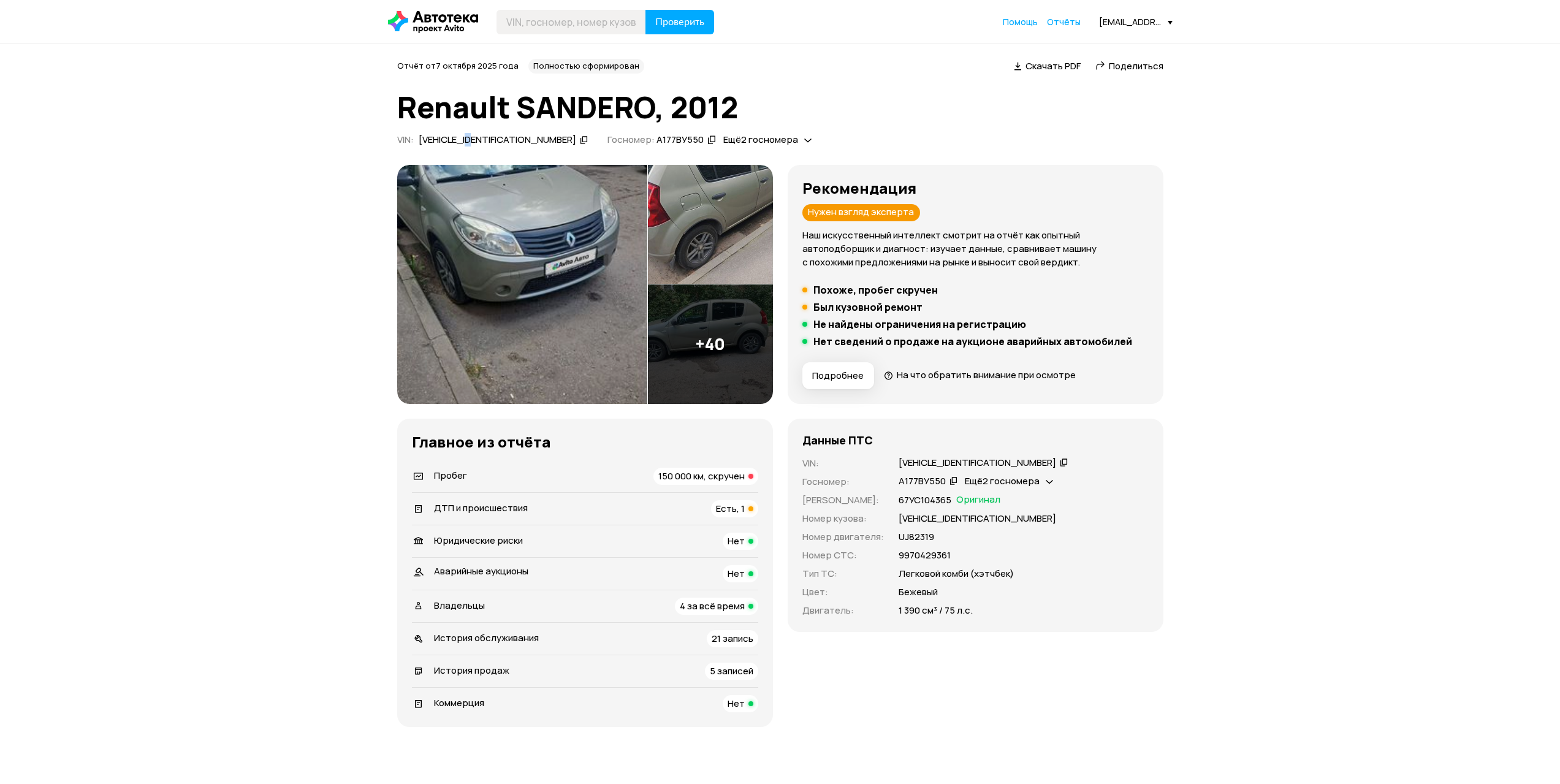
click at [479, 142] on div "X7LBSRC2HCH530520" at bounding box center [497, 139] width 158 height 13
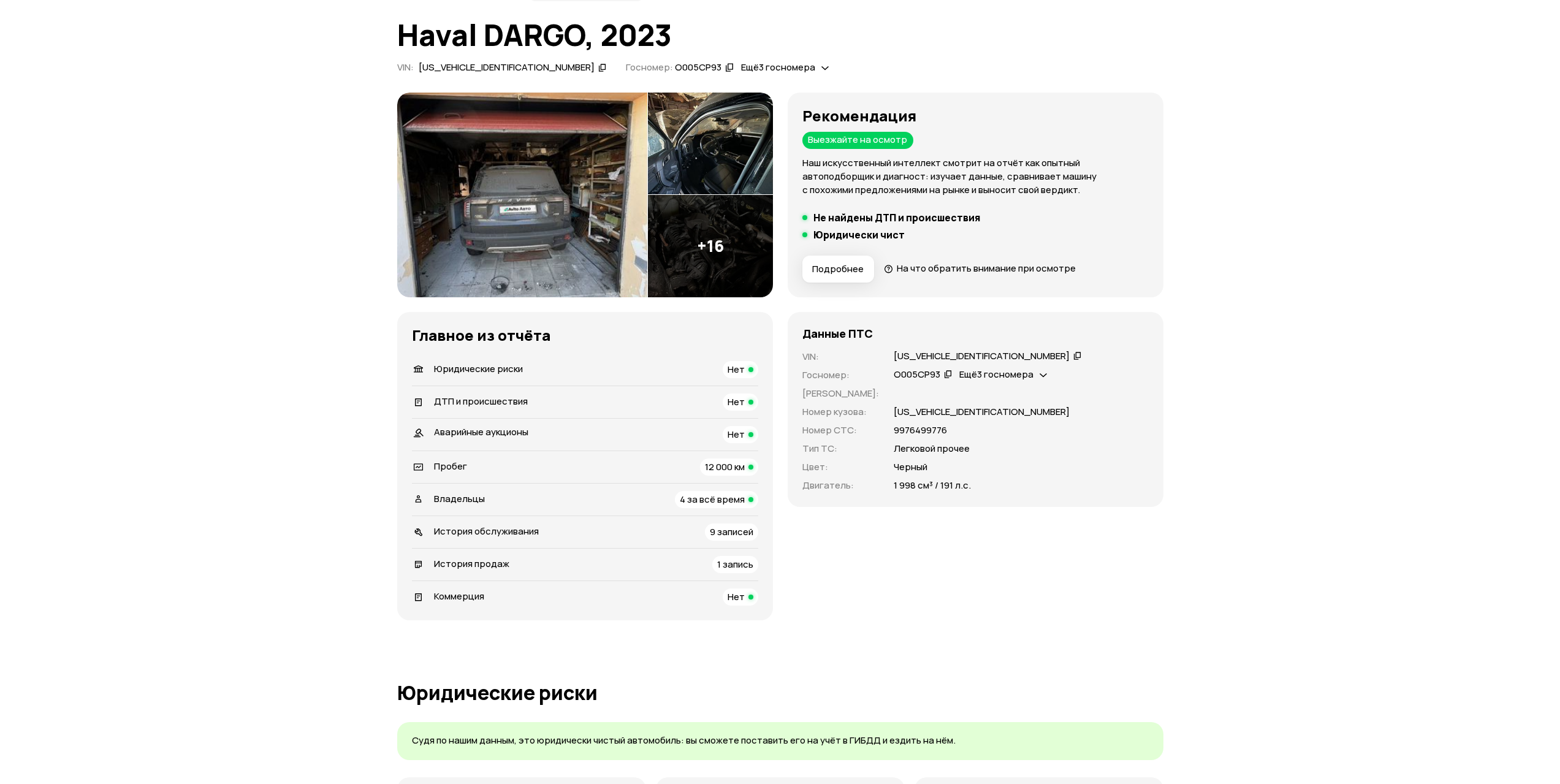
scroll to position [122, 0]
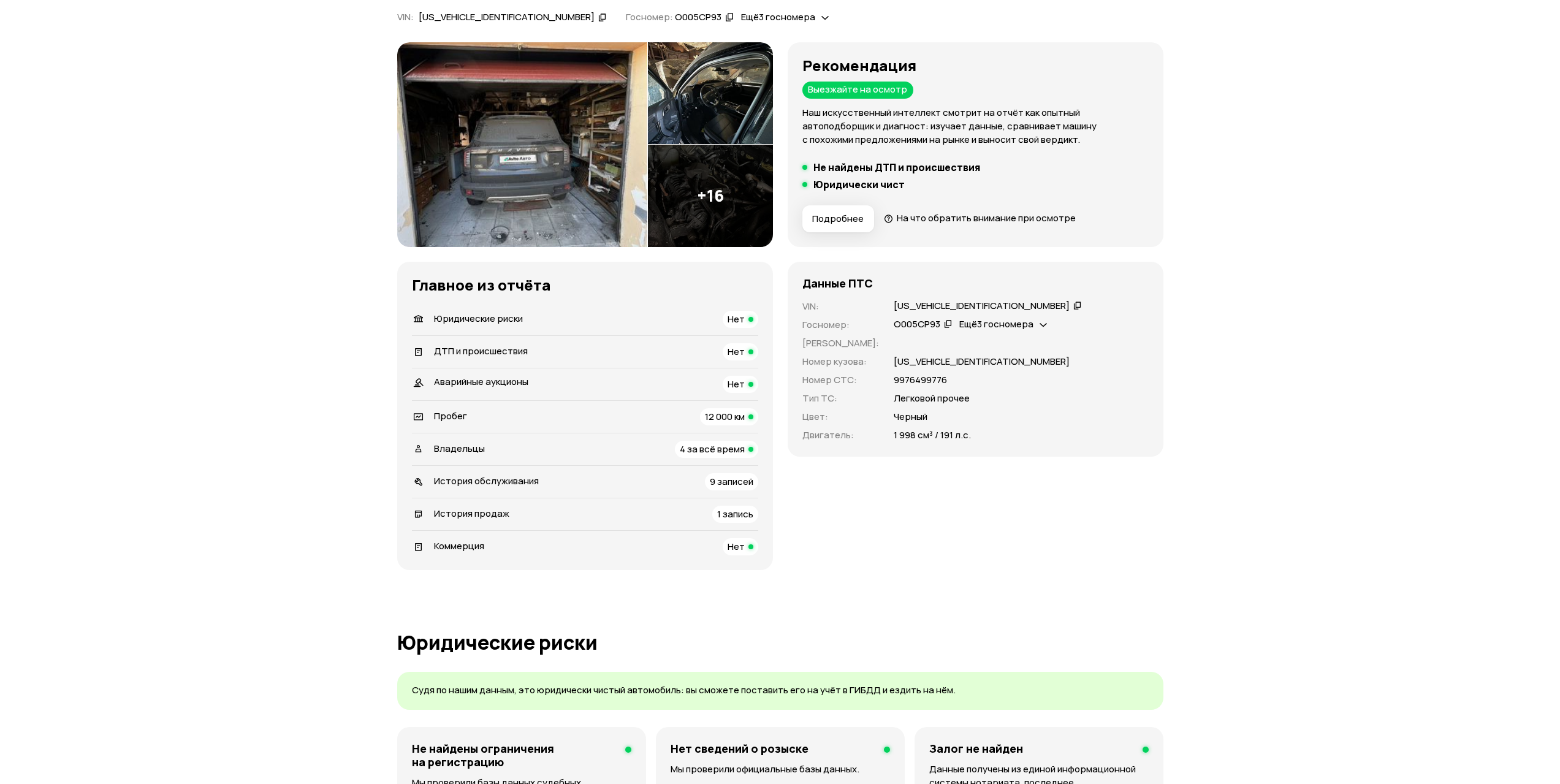
click at [718, 403] on li "Пробег 12 000 км" at bounding box center [585, 416] width 346 height 32
click at [724, 419] on span "12 000 км" at bounding box center [724, 416] width 40 height 13
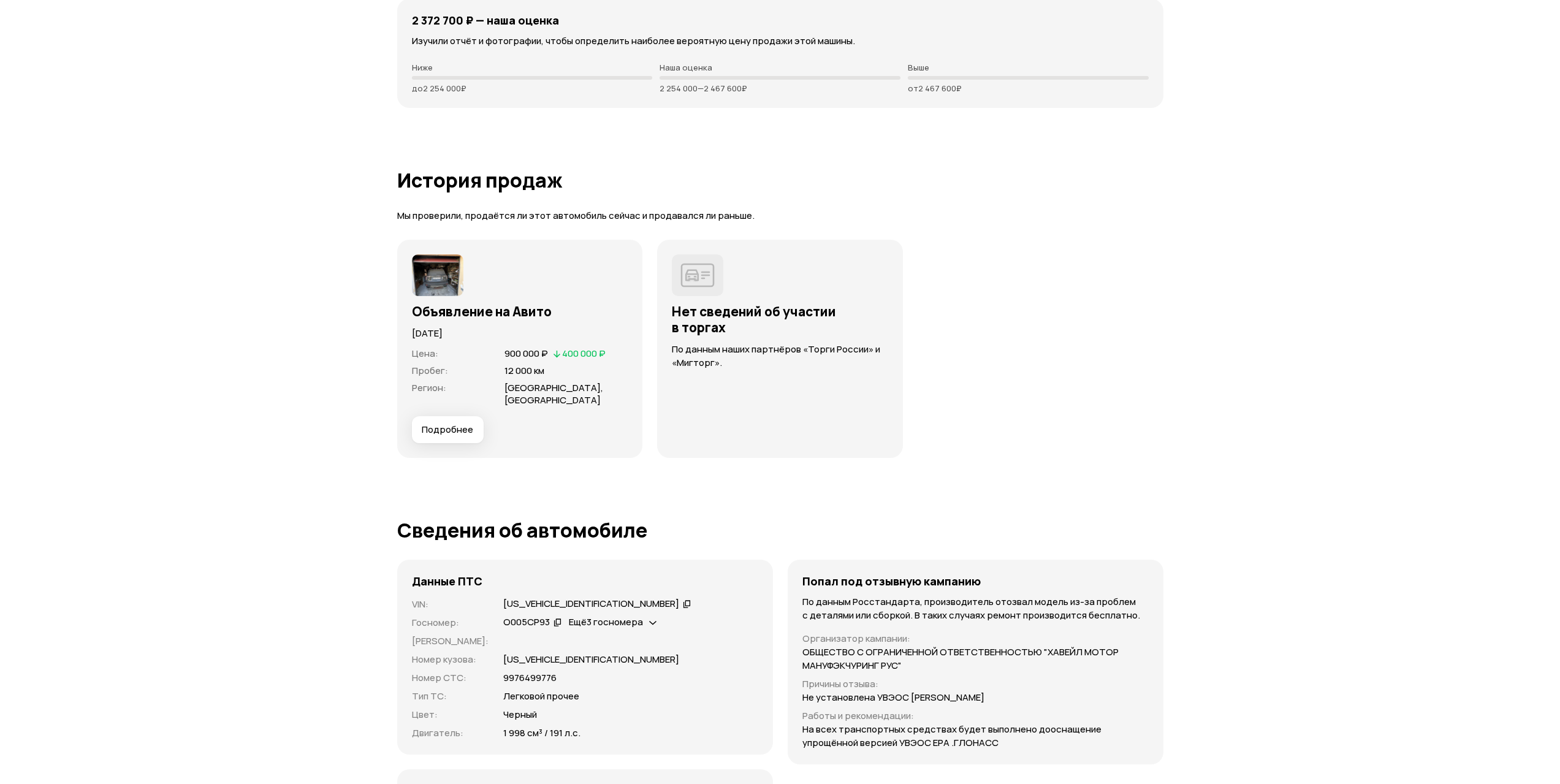
scroll to position [3315, 0]
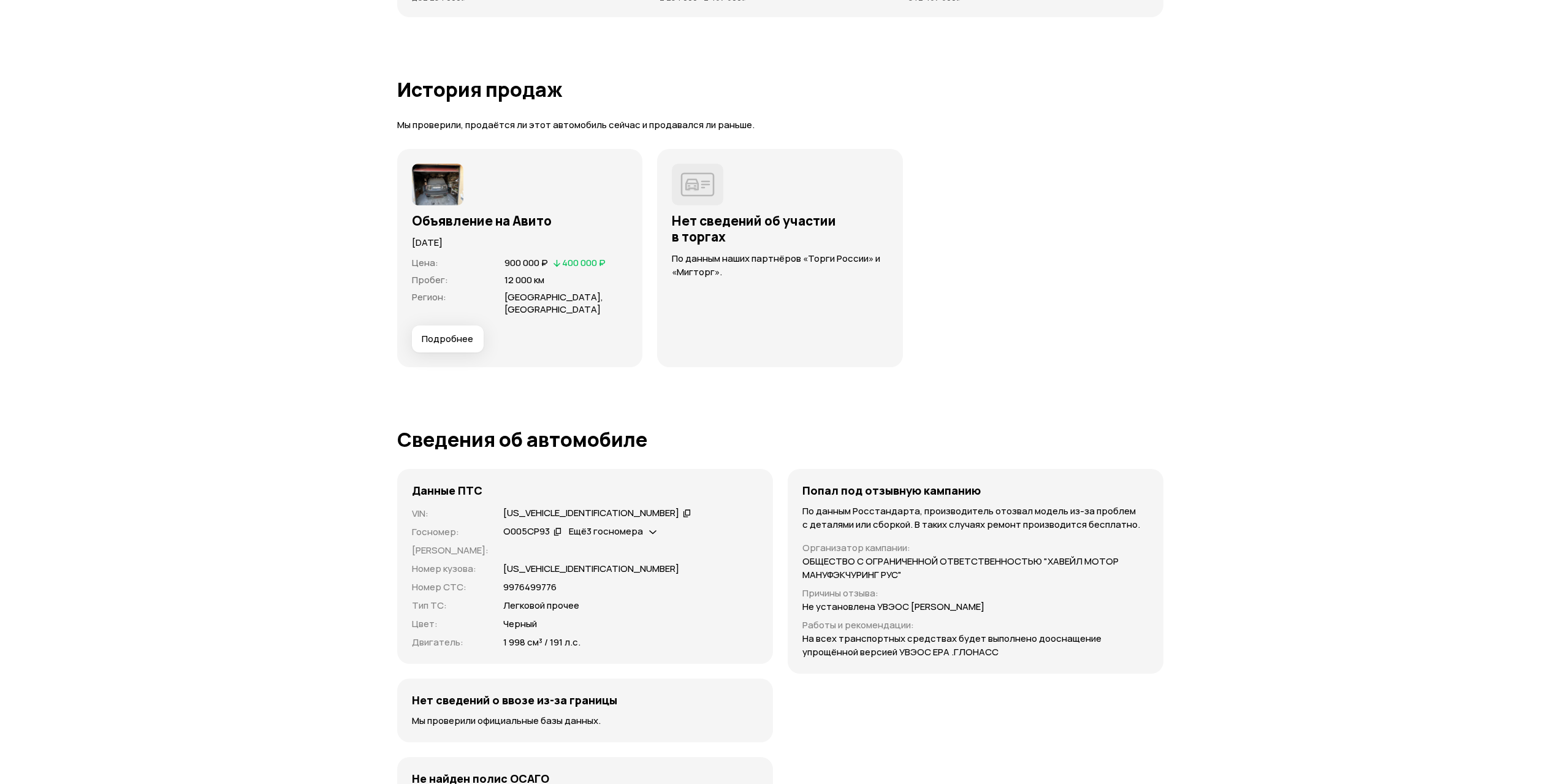
click at [447, 331] on button "Подробнее" at bounding box center [447, 339] width 72 height 27
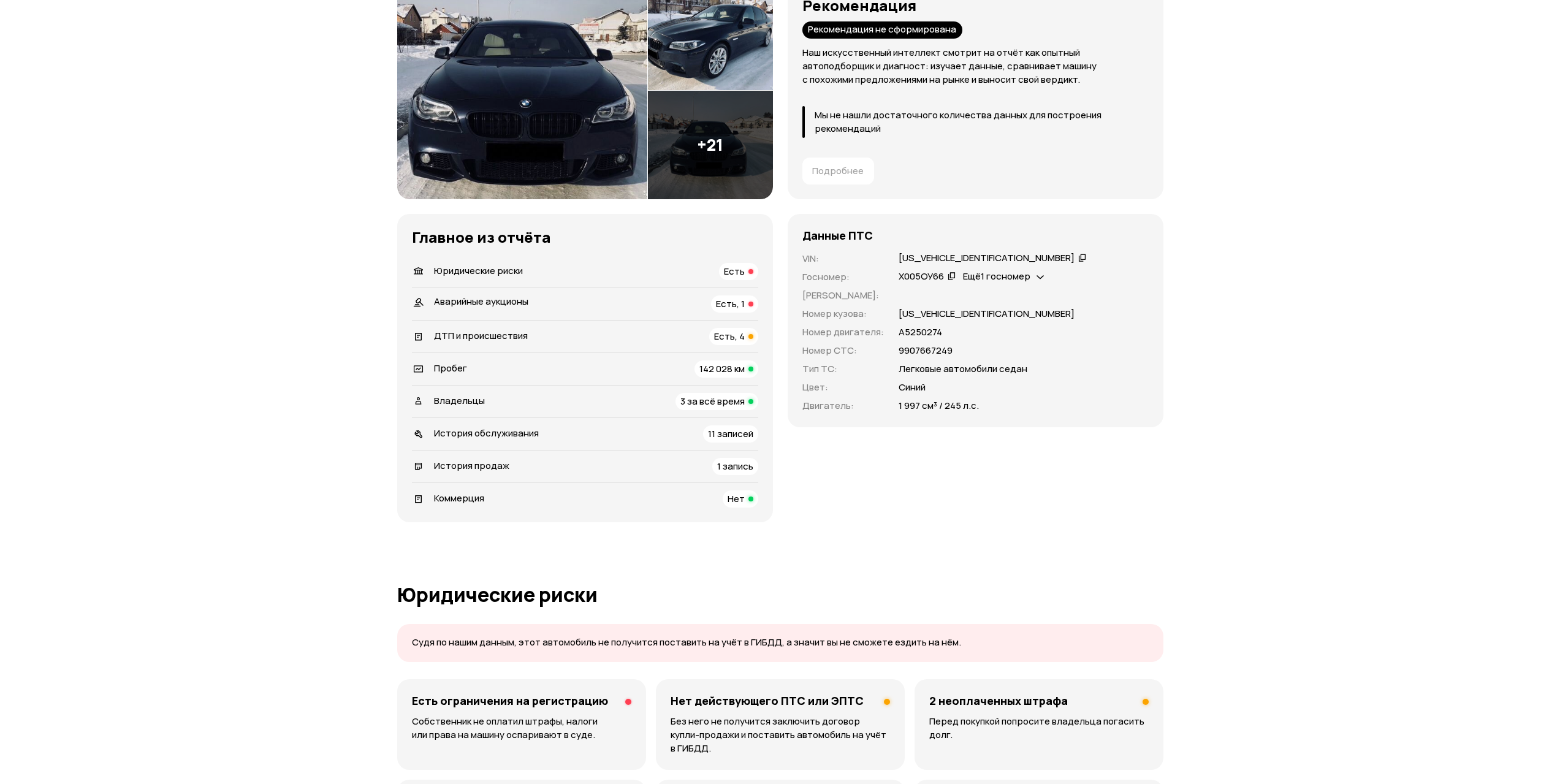
scroll to position [306, 0]
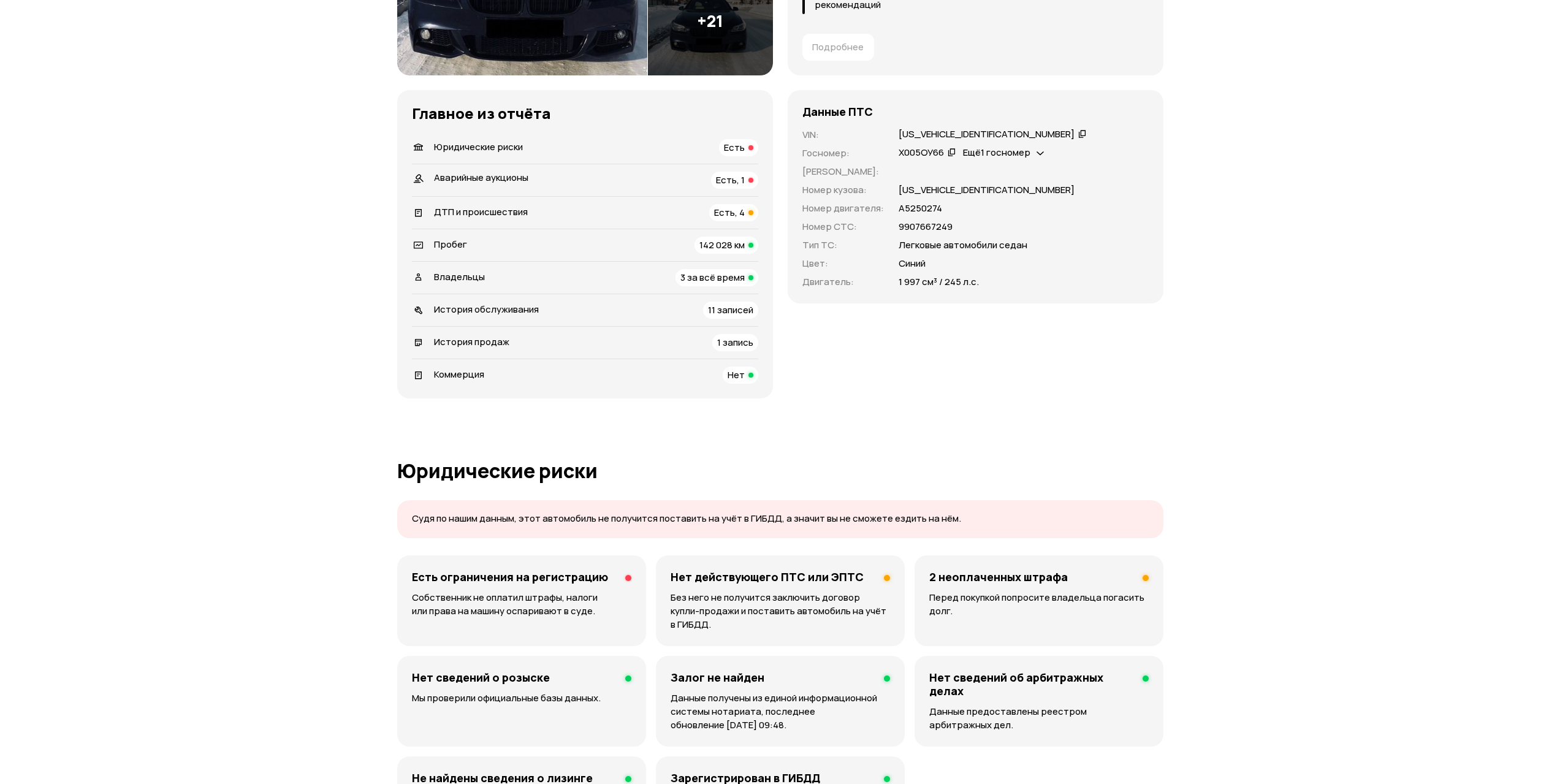
click at [719, 143] on div "Юридические риски Есть" at bounding box center [585, 148] width 346 height 17
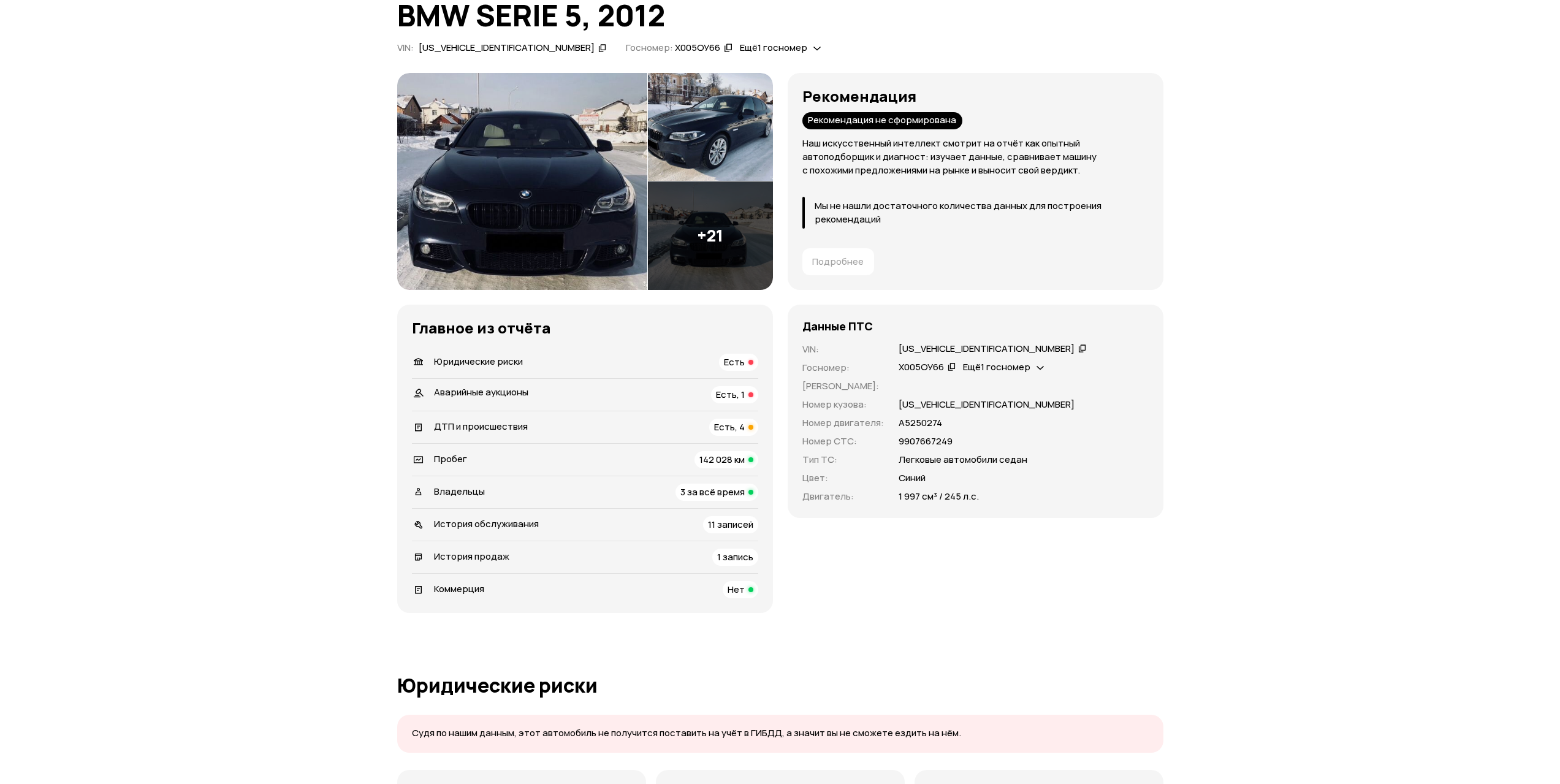
click at [732, 391] on span "Есть, 1" at bounding box center [730, 394] width 29 height 13
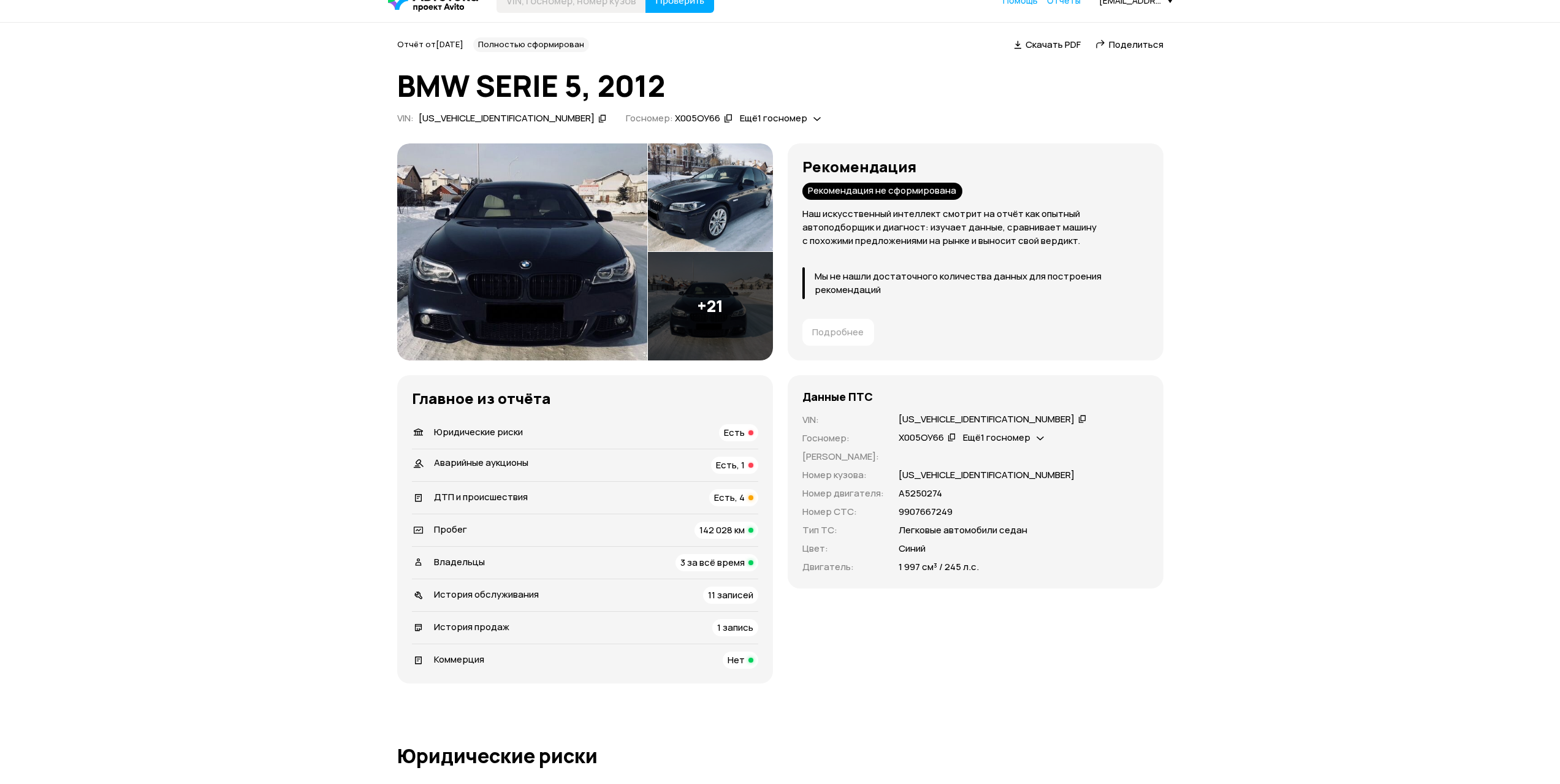
scroll to position [0, 0]
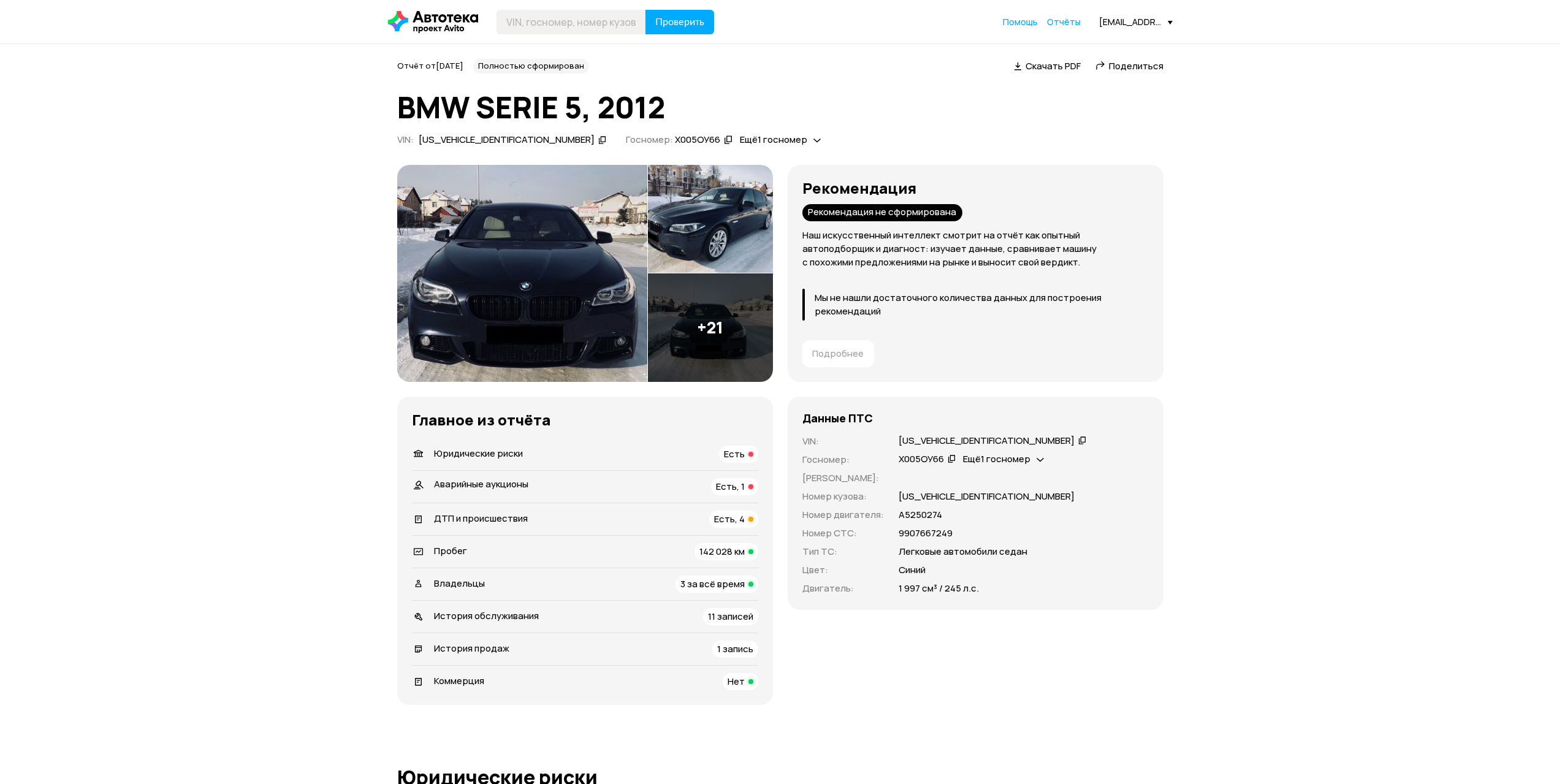
click at [465, 138] on div "X4XXH154X0DW81109" at bounding box center [506, 139] width 176 height 13
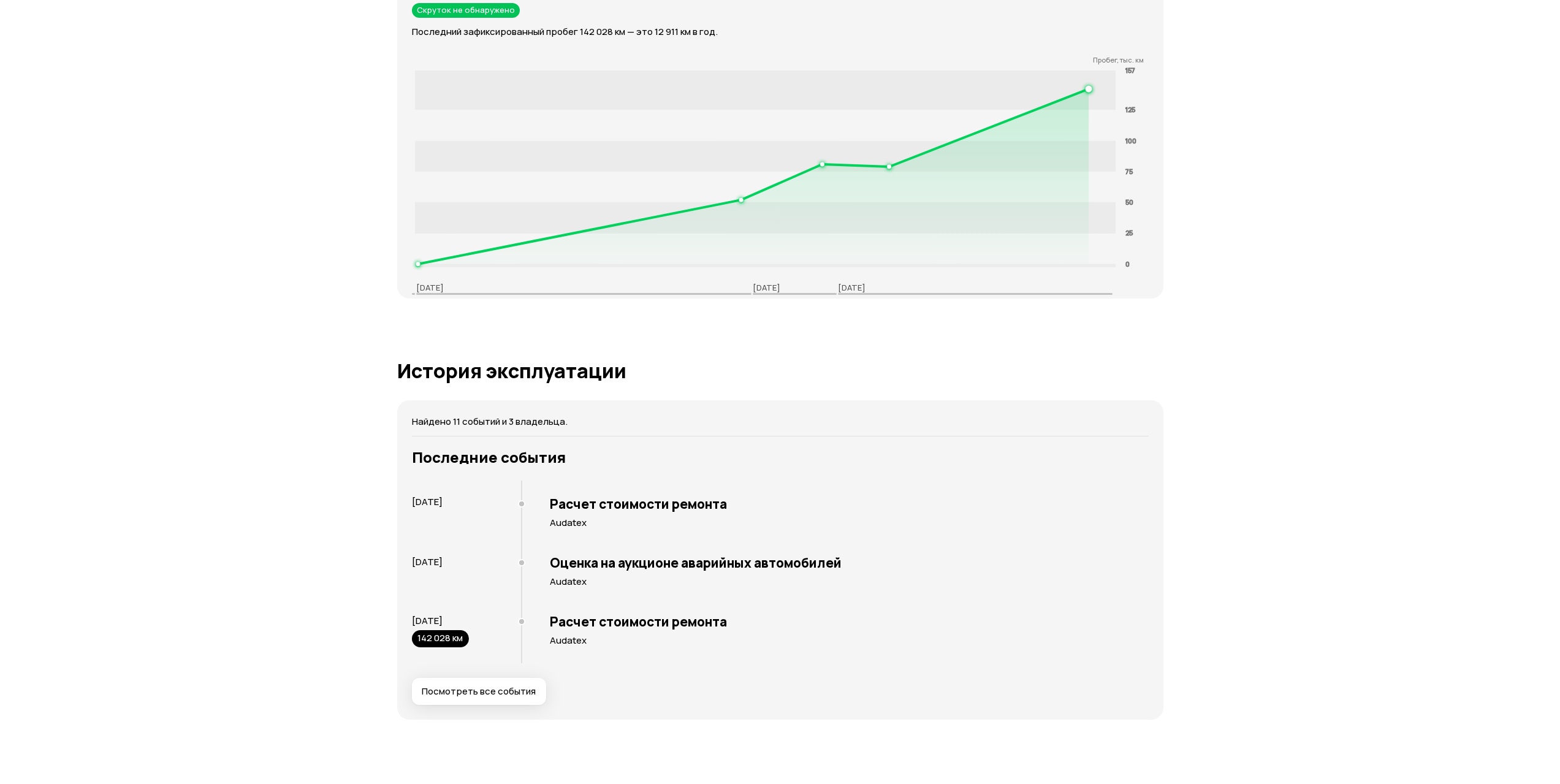
scroll to position [1909, 0]
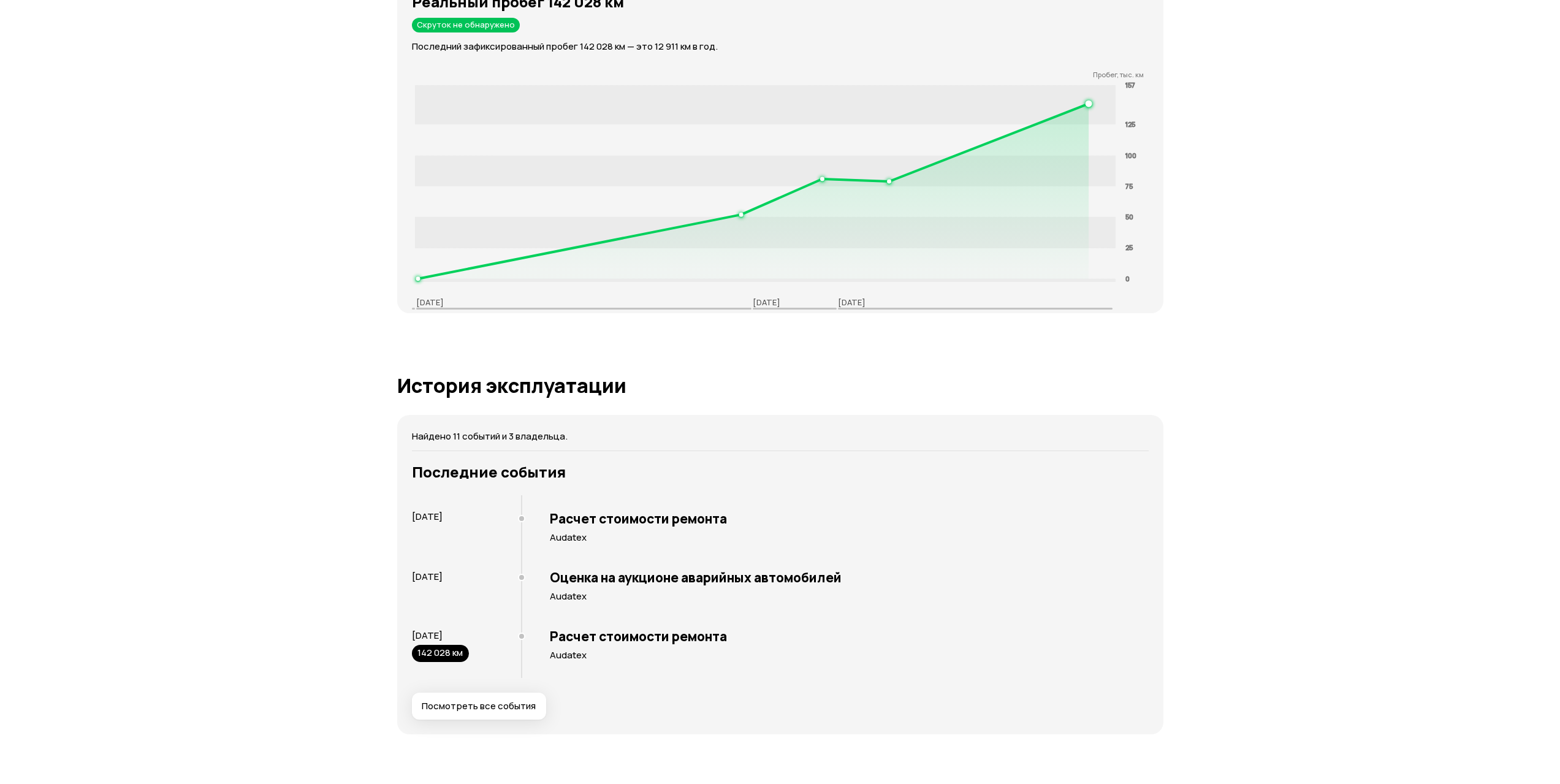
click at [257, 140] on div "Отчёт от 25 марта 2023 года Полностью сформирован   Скачать PDF   Поделиться BM…" at bounding box center [780, 359] width 1560 height 4448
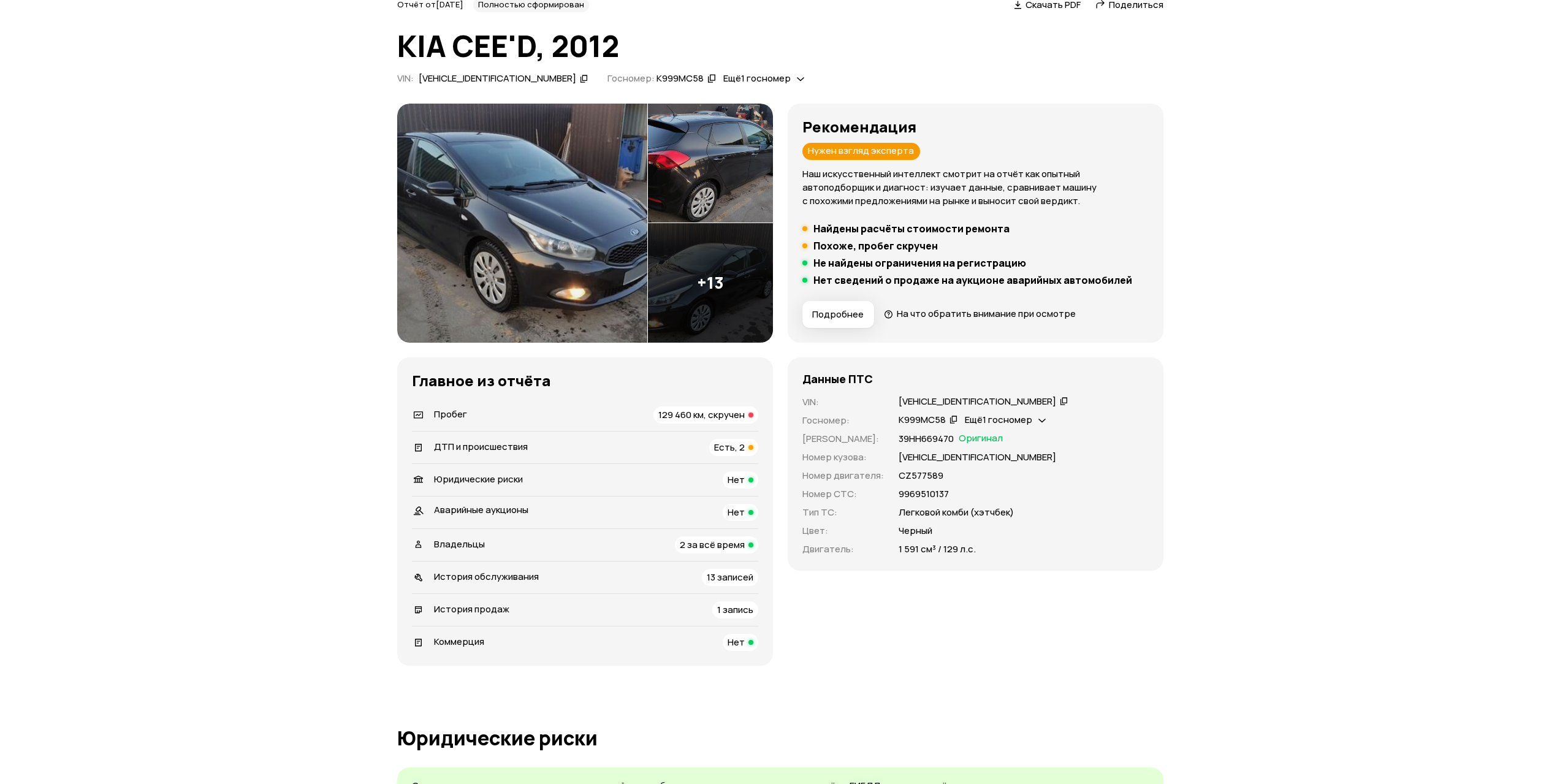
click at [701, 406] on div "129 460 км, скручен" at bounding box center [706, 414] width 105 height 17
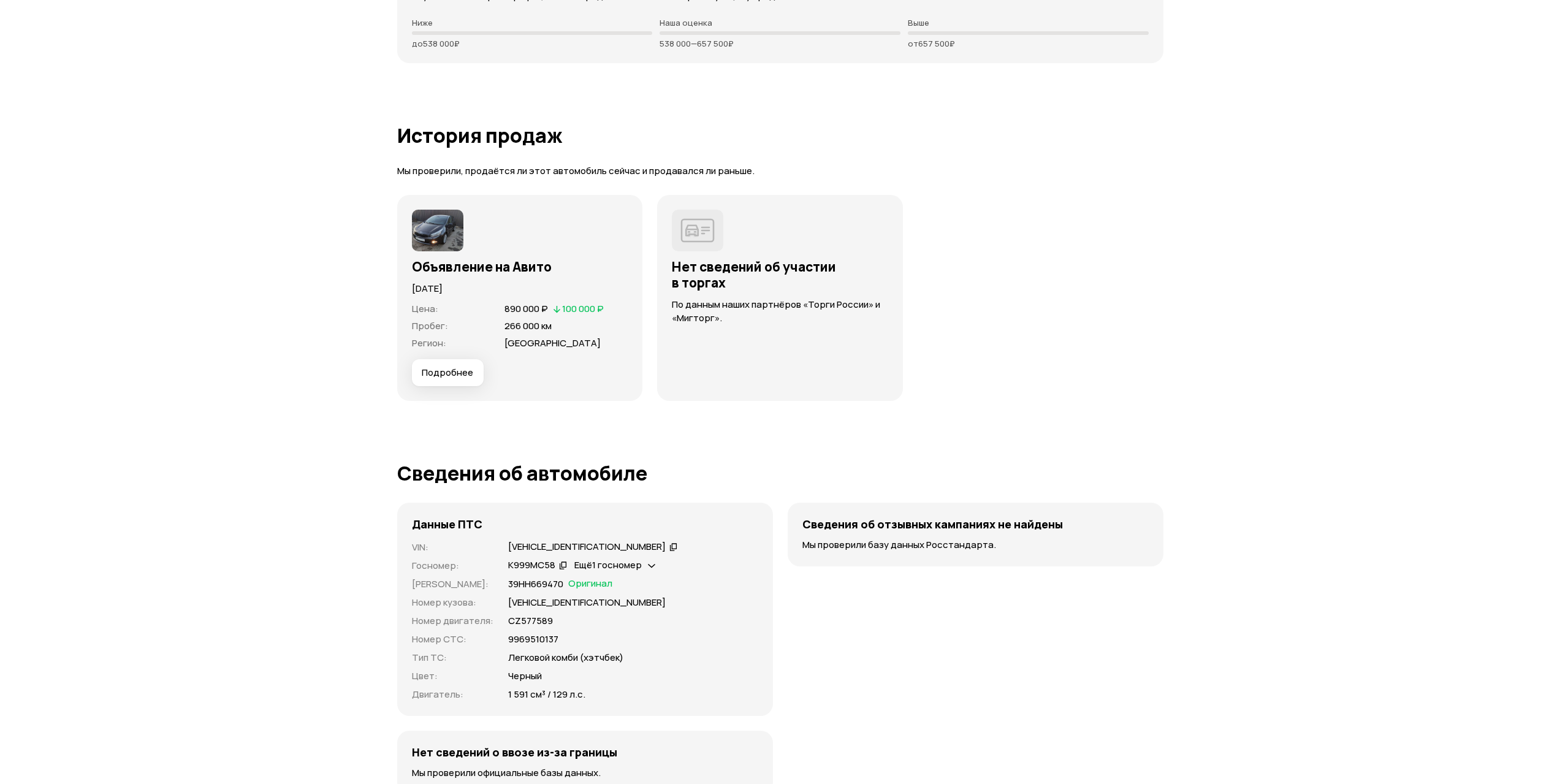
scroll to position [3275, 0]
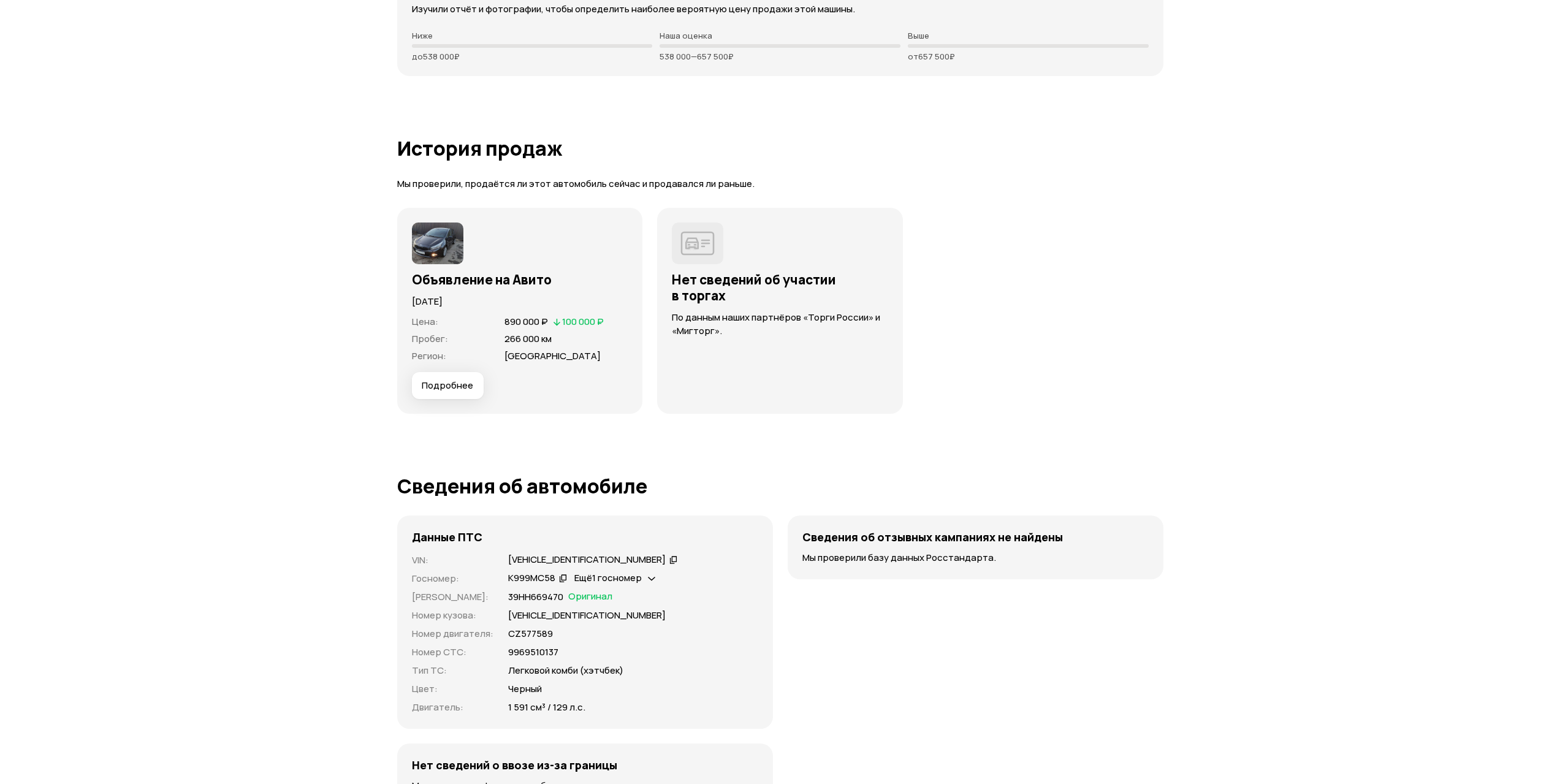
click at [459, 378] on button "Подробнее" at bounding box center [447, 386] width 72 height 27
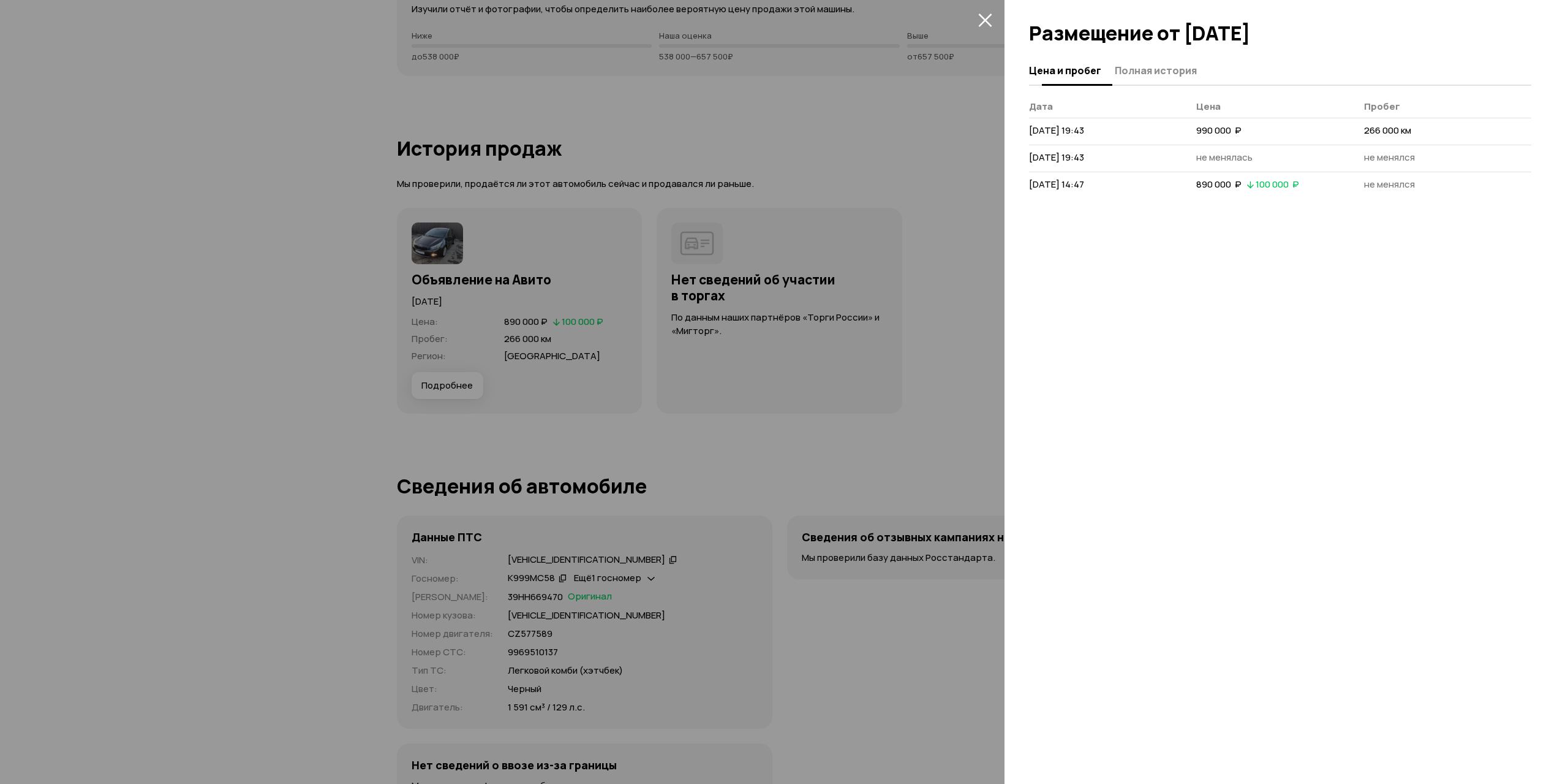
click at [1152, 73] on span "Полная история" at bounding box center [1156, 70] width 82 height 13
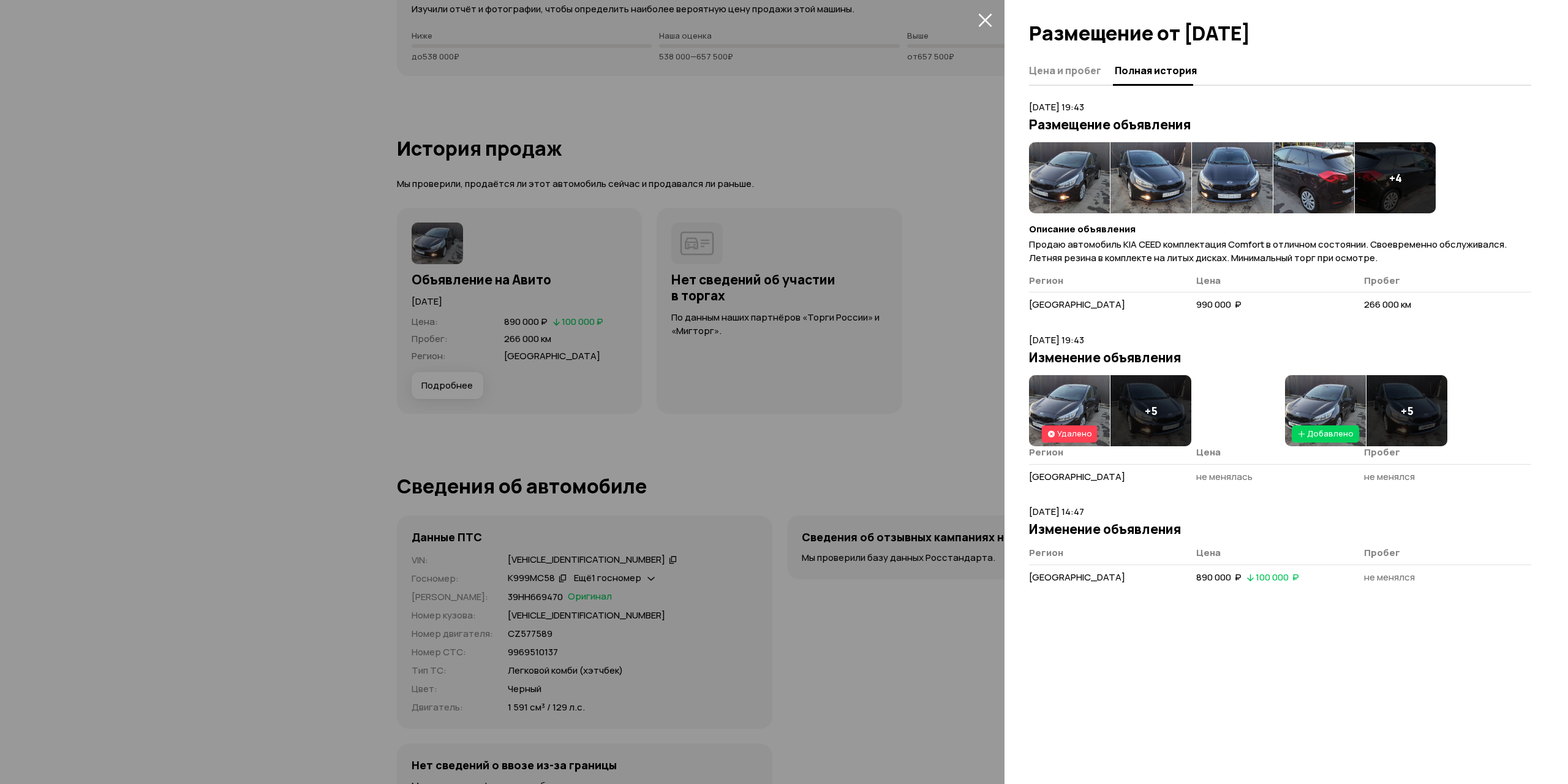
click at [1054, 171] on img at bounding box center [1070, 177] width 81 height 71
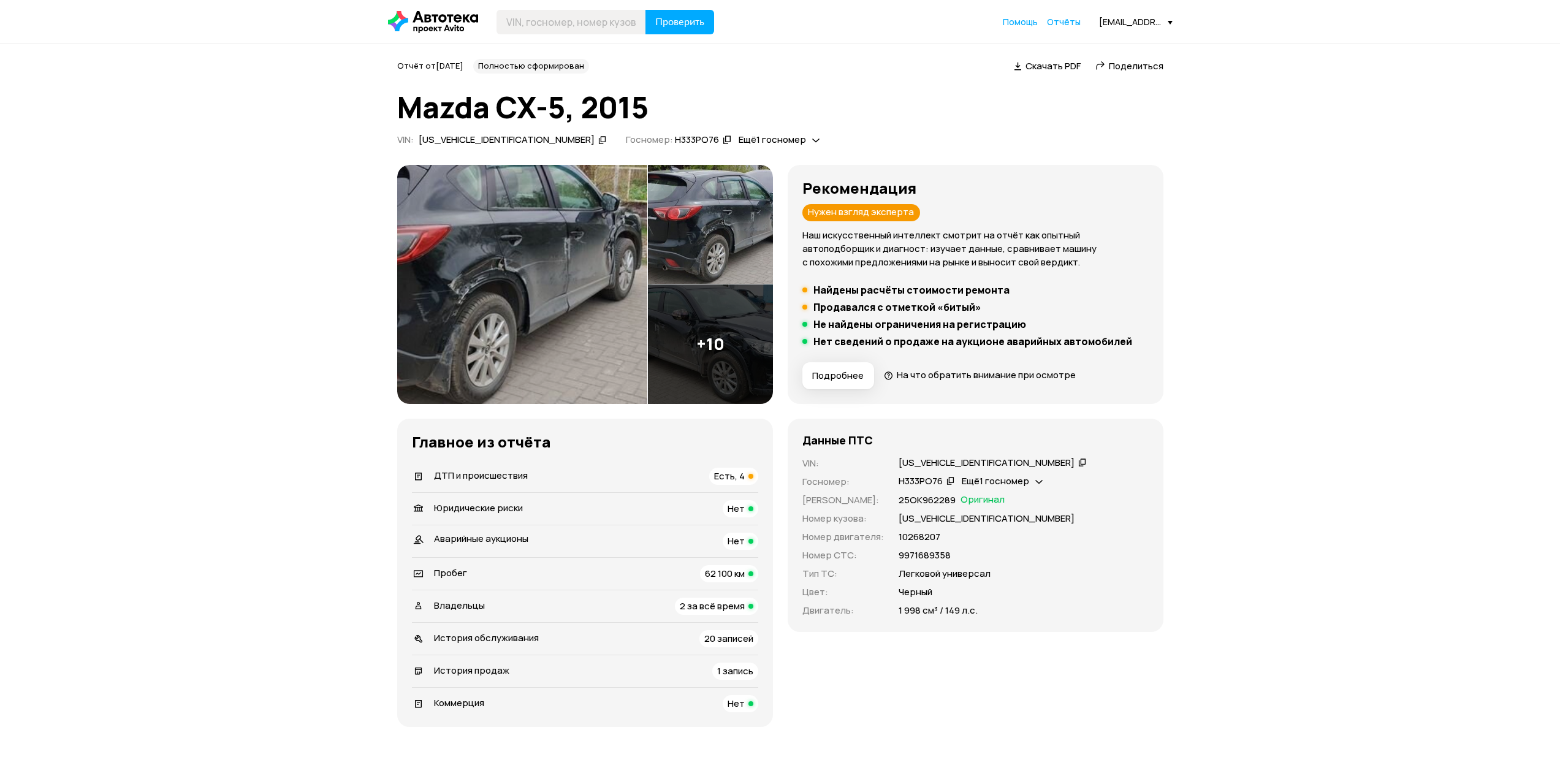
drag, startPoint x: 373, startPoint y: 500, endPoint x: 341, endPoint y: 505, distance: 32.4
